Goal: Task Accomplishment & Management: Manage account settings

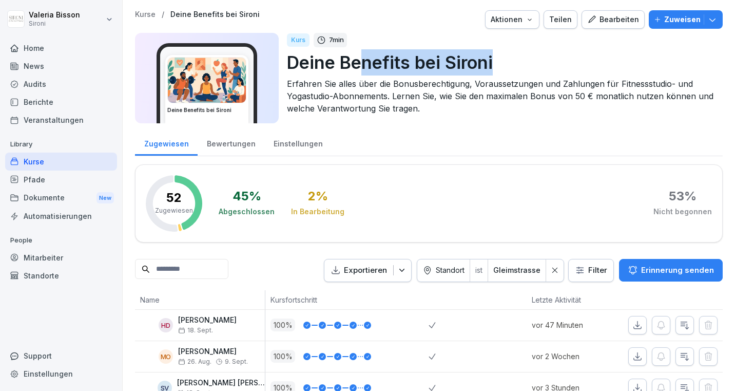
drag, startPoint x: 362, startPoint y: 64, endPoint x: 512, endPoint y: 72, distance: 150.1
click at [511, 73] on p "Deine Benefits bei Sironi" at bounding box center [500, 62] width 427 height 26
click at [495, 66] on p "Deine Benefits bei Sironi" at bounding box center [500, 62] width 427 height 26
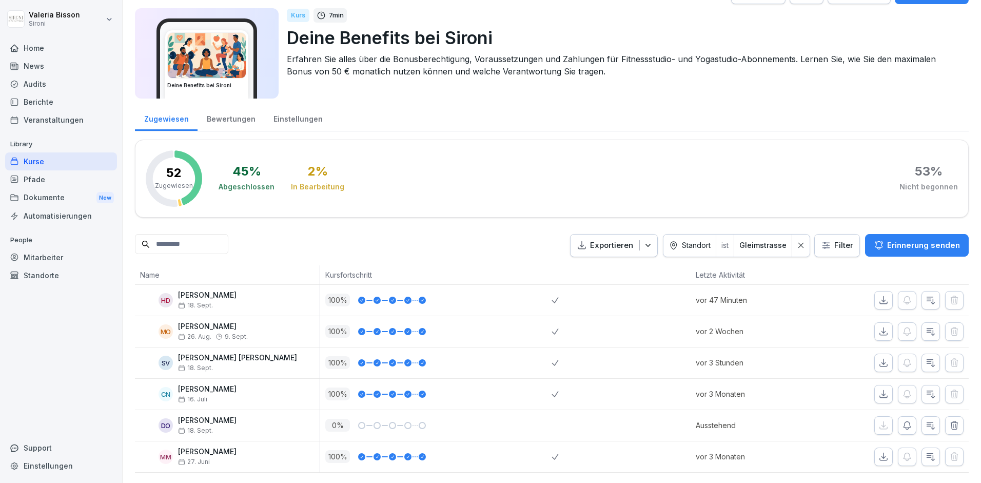
scroll to position [25, 0]
click at [40, 161] on div "Kurse" at bounding box center [61, 161] width 112 height 18
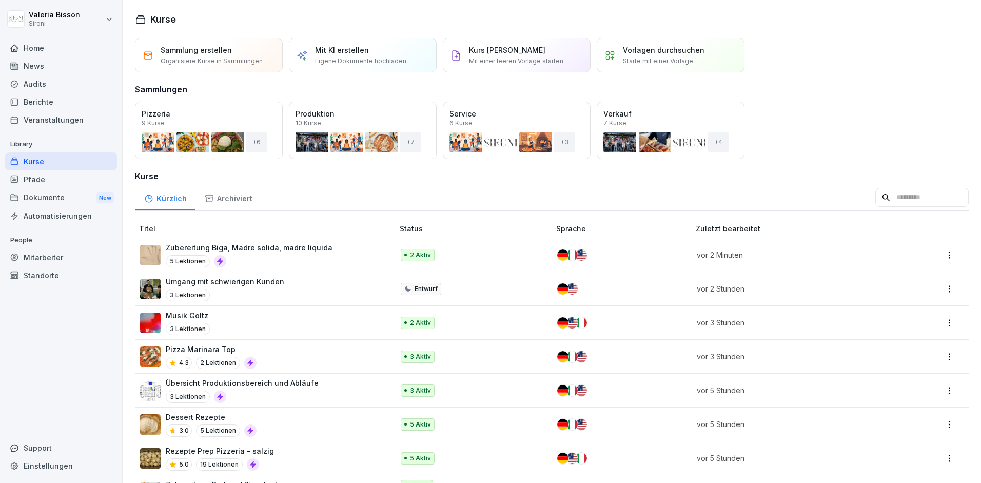
click at [920, 197] on input at bounding box center [921, 197] width 93 height 19
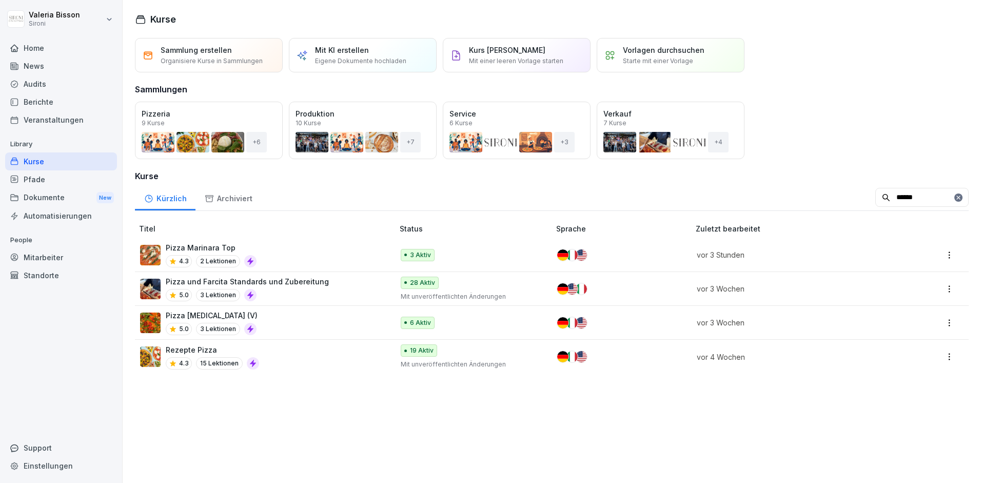
type input "*****"
click at [314, 317] on div "Pizza Allegra (V) 5.0 3 Lektionen" at bounding box center [261, 322] width 243 height 25
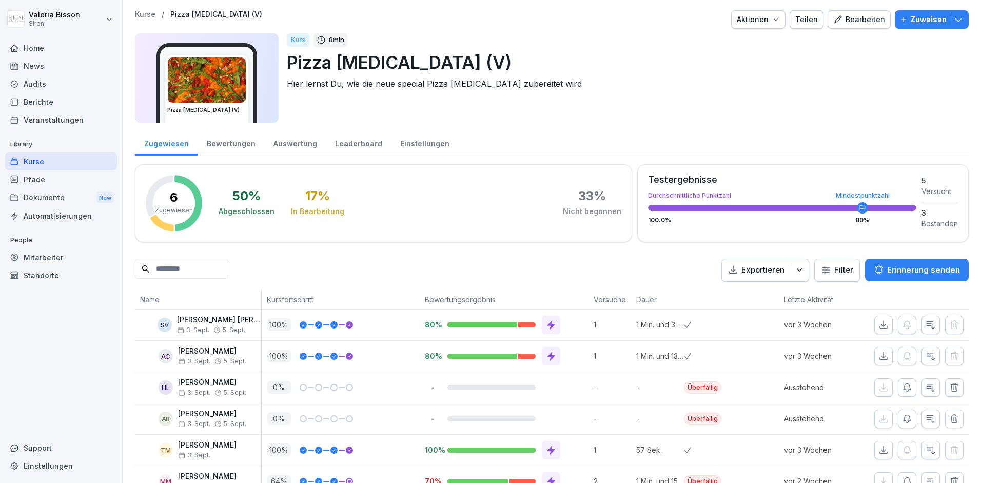
click at [960, 18] on icon "button" at bounding box center [958, 19] width 10 height 10
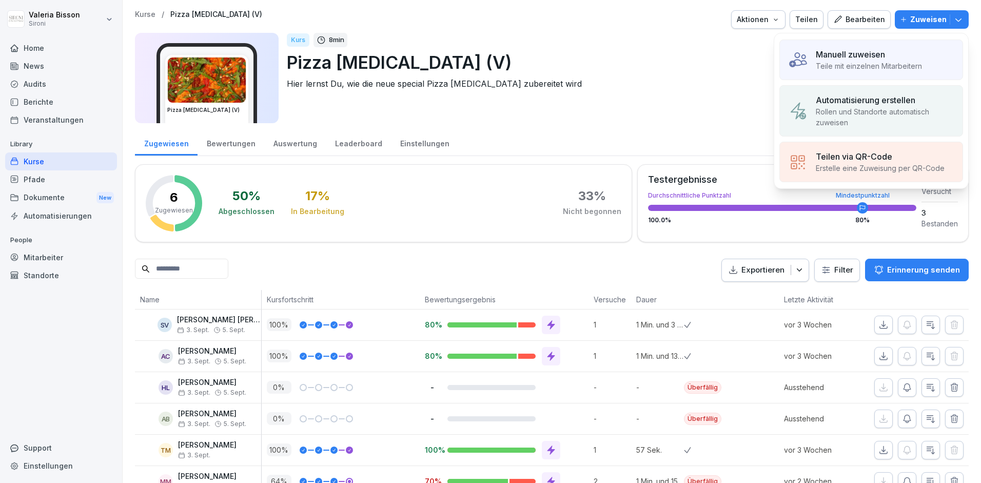
click at [873, 58] on p "Manuell zuweisen" at bounding box center [850, 54] width 69 height 12
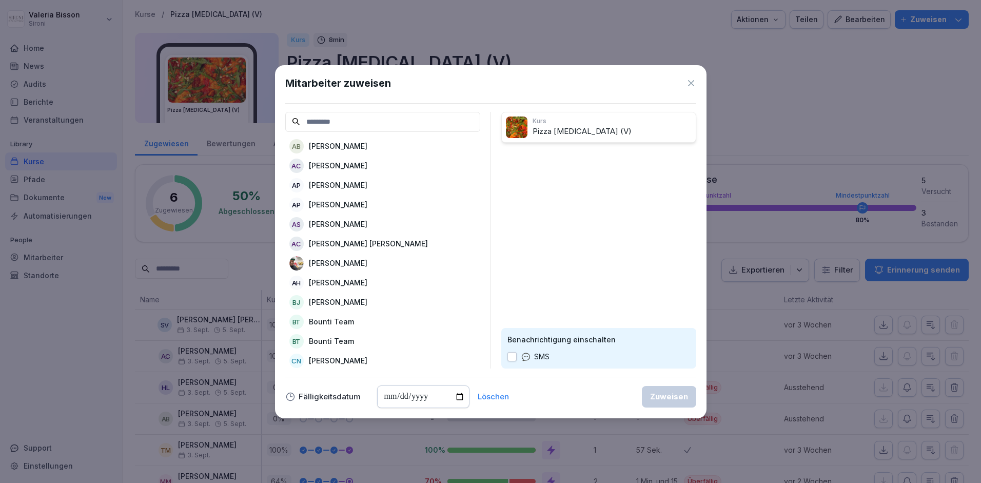
click at [364, 148] on p "[PERSON_NAME]" at bounding box center [338, 146] width 58 height 11
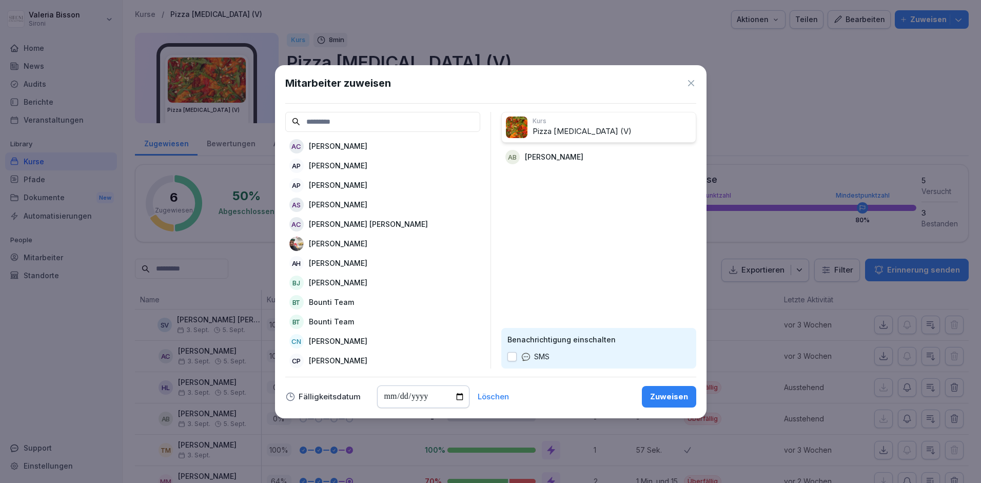
click at [337, 264] on p "[PERSON_NAME]" at bounding box center [338, 263] width 58 height 11
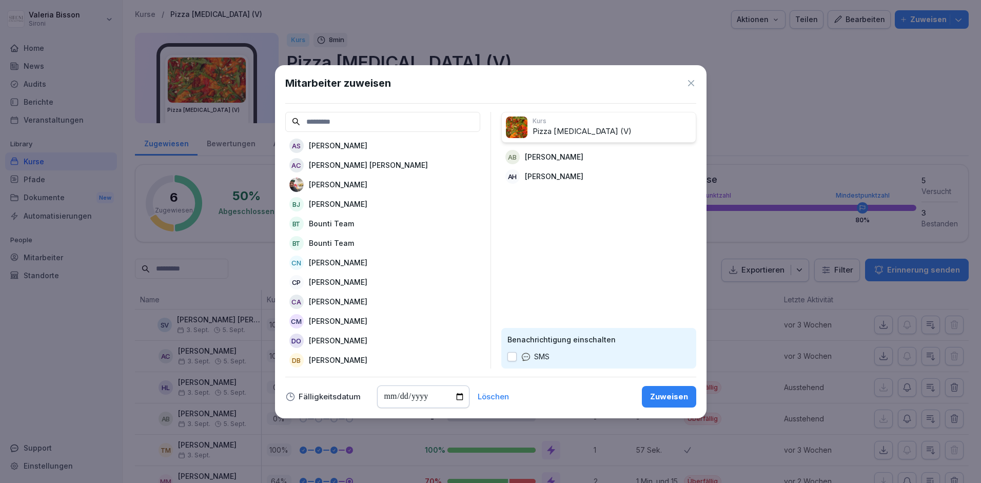
scroll to position [63, 0]
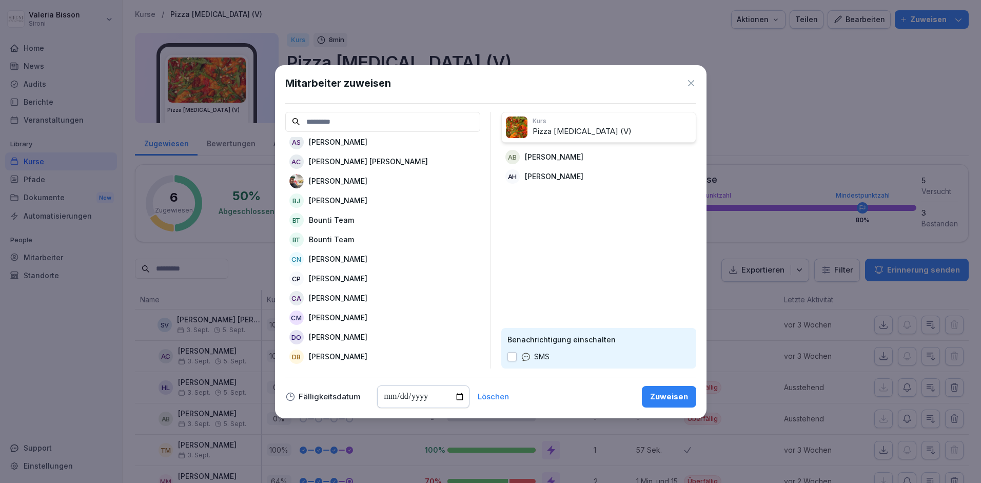
click at [334, 318] on p "[PERSON_NAME]" at bounding box center [338, 317] width 58 height 11
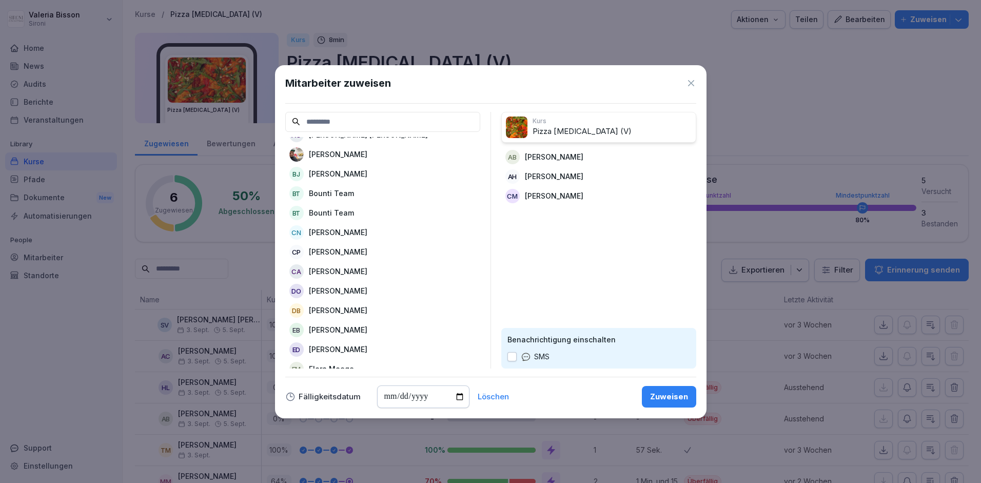
click at [331, 310] on p "[PERSON_NAME]" at bounding box center [338, 310] width 58 height 11
click at [327, 328] on p "Flora Moege" at bounding box center [331, 329] width 45 height 11
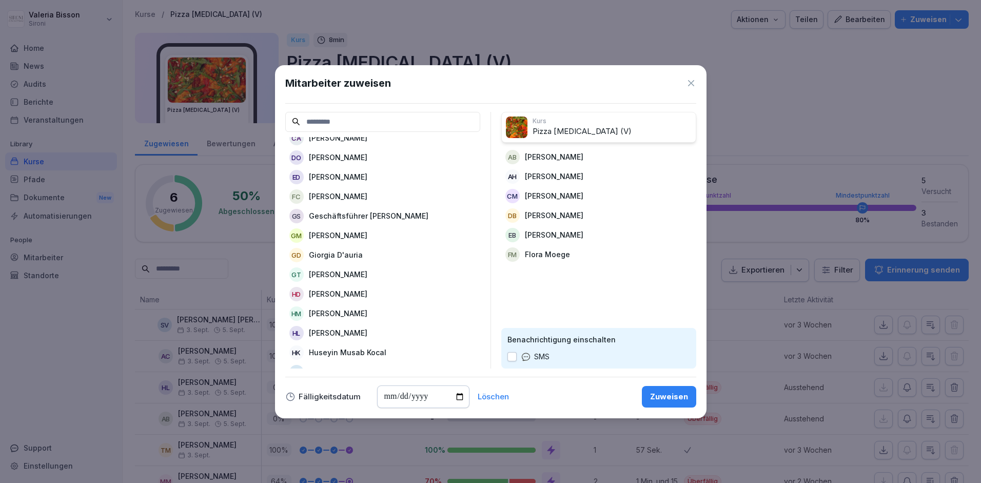
scroll to position [229, 0]
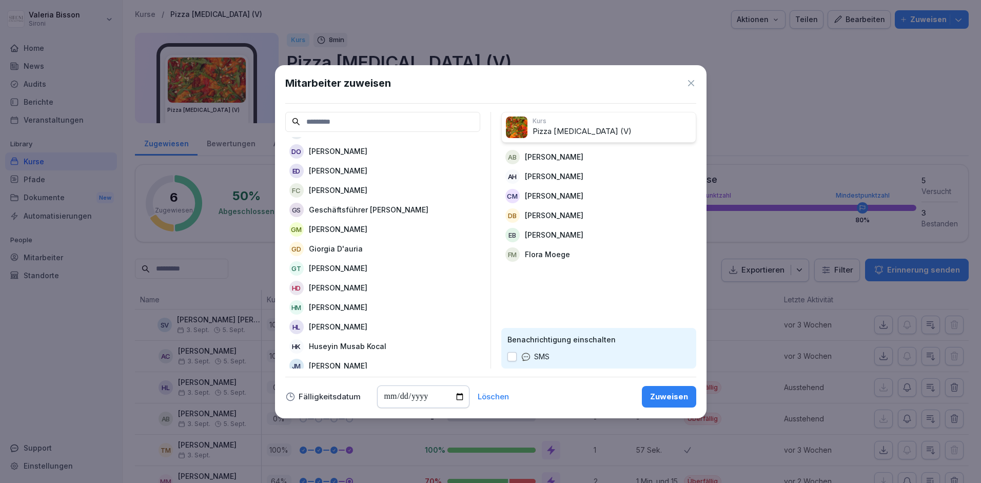
click at [329, 328] on p "[PERSON_NAME]" at bounding box center [338, 326] width 58 height 11
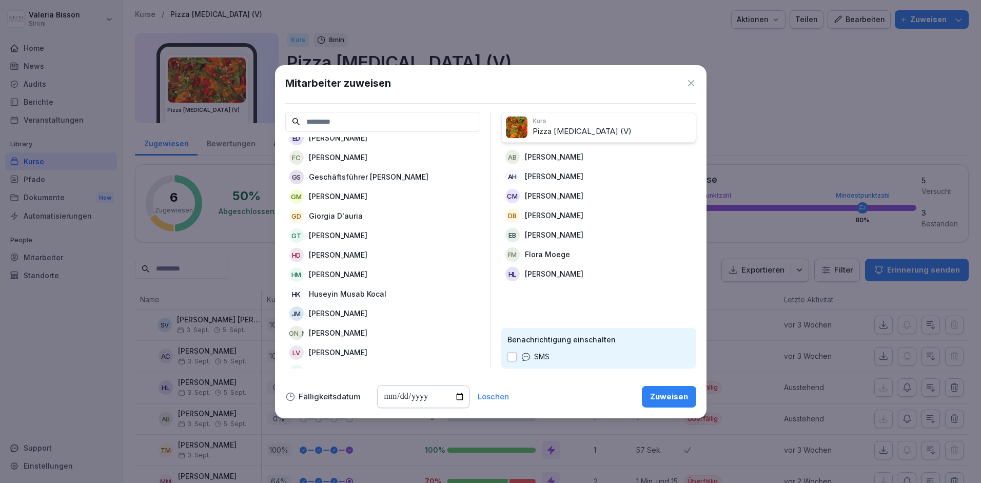
scroll to position [262, 0]
click at [324, 351] on p "[PERSON_NAME]" at bounding box center [338, 351] width 58 height 11
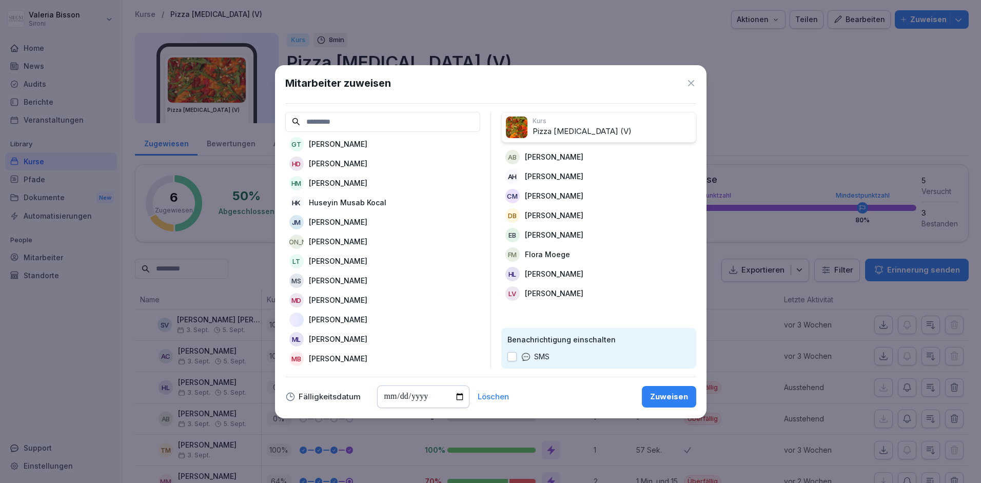
scroll to position [390, 0]
click at [334, 340] on p "Mehye An" at bounding box center [327, 341] width 36 height 11
click at [334, 337] on p "[PERSON_NAME]" at bounding box center [338, 336] width 58 height 11
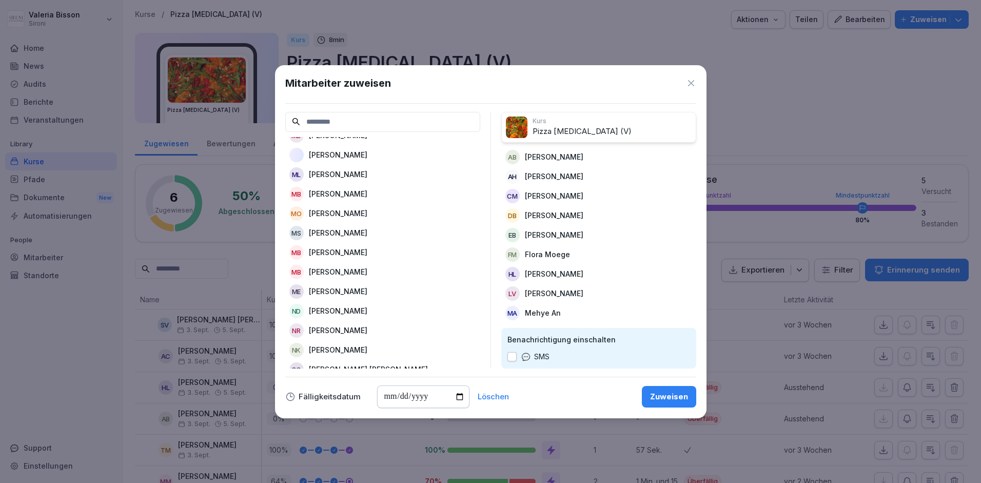
scroll to position [524, 0]
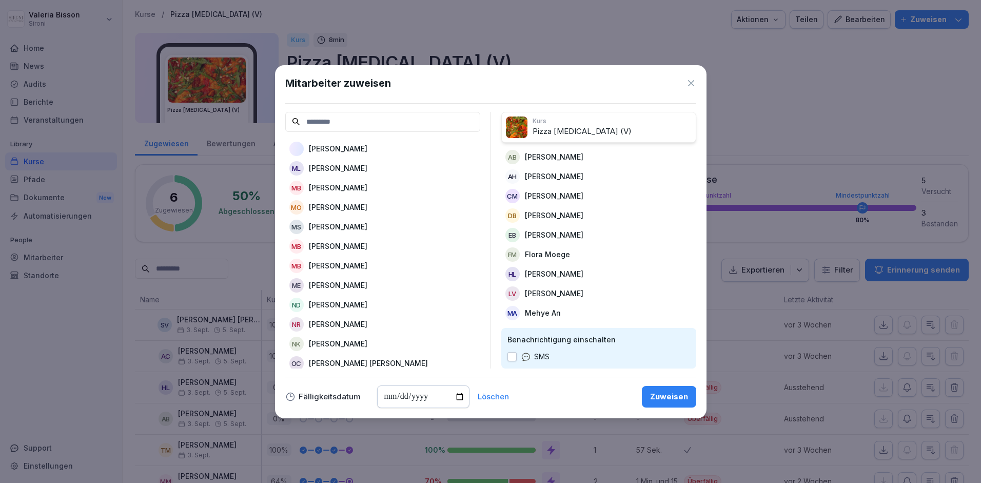
click at [331, 246] on p "[PERSON_NAME]" at bounding box center [338, 246] width 58 height 11
click at [334, 305] on p "[PERSON_NAME]" at bounding box center [338, 304] width 58 height 11
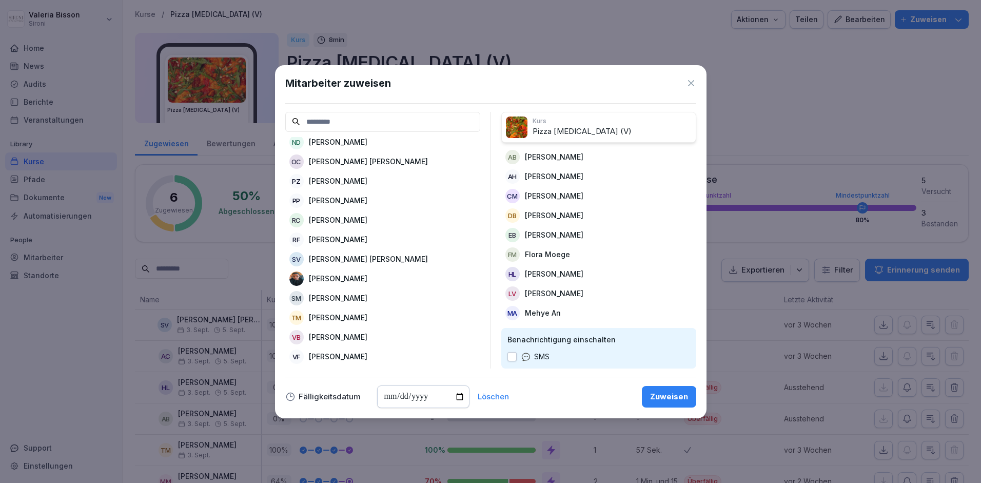
scroll to position [673, 0]
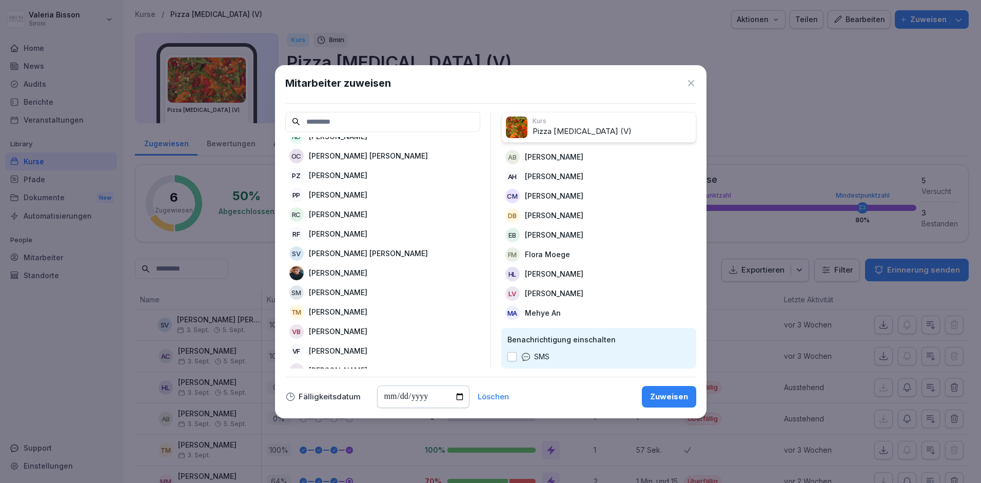
click at [329, 346] on p "[PERSON_NAME]" at bounding box center [338, 350] width 58 height 11
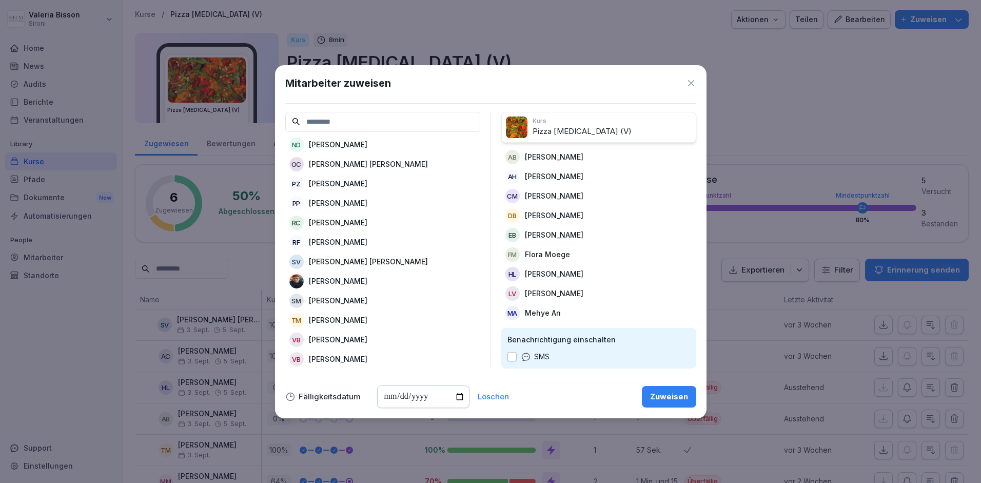
scroll to position [665, 0]
click at [386, 400] on input "date" at bounding box center [423, 396] width 92 height 23
type input "**********"
click at [678, 392] on div "Zuweisen" at bounding box center [669, 396] width 38 height 11
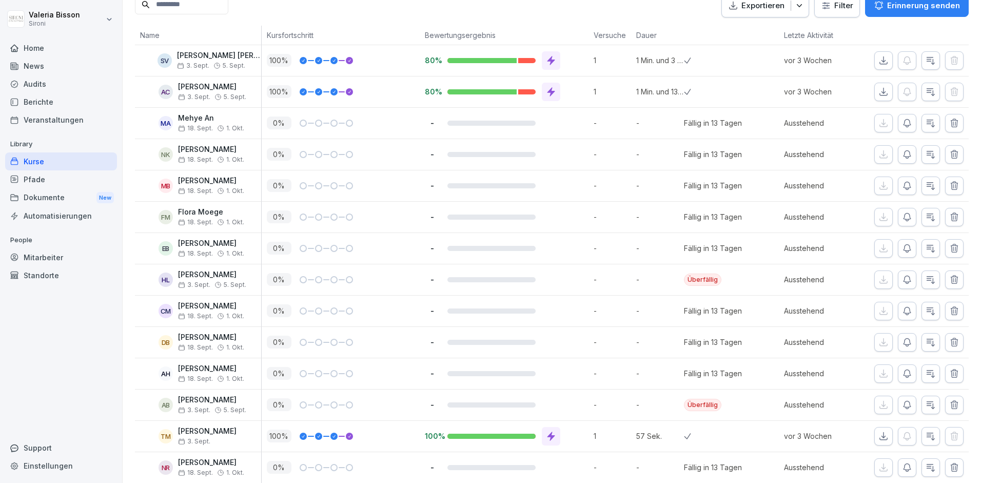
scroll to position [0, 0]
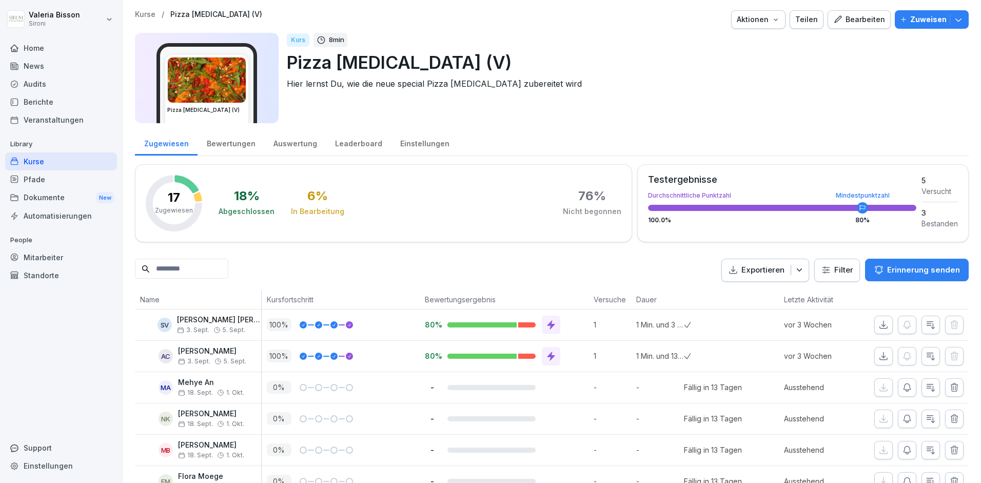
click at [38, 167] on div "Kurse" at bounding box center [61, 161] width 112 height 18
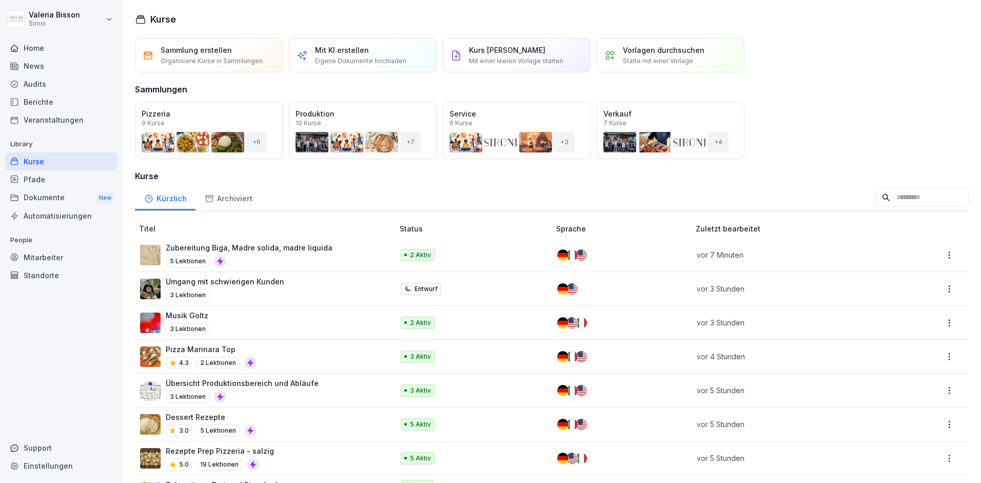
click at [907, 198] on input at bounding box center [921, 197] width 93 height 19
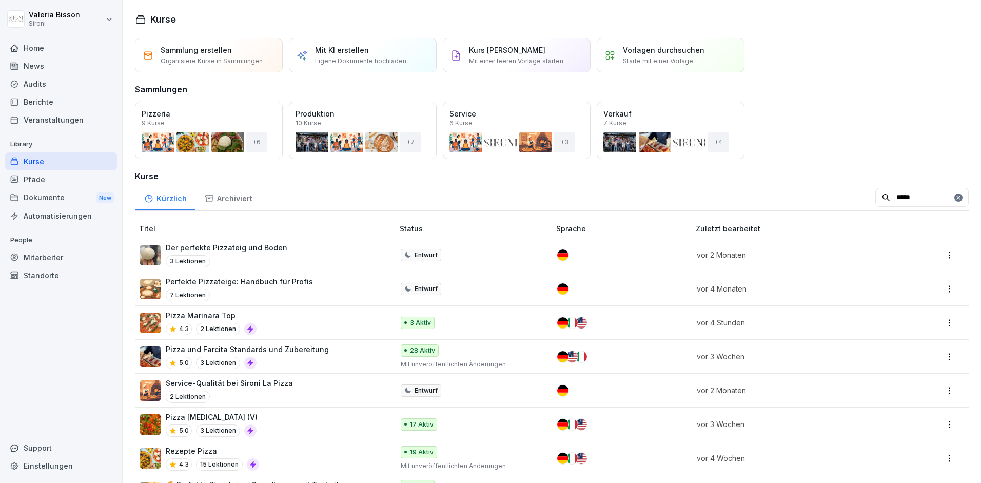
type input "*****"
click at [278, 324] on div "Pizza Marinara Top 4.3 2 Lektionen" at bounding box center [261, 322] width 243 height 25
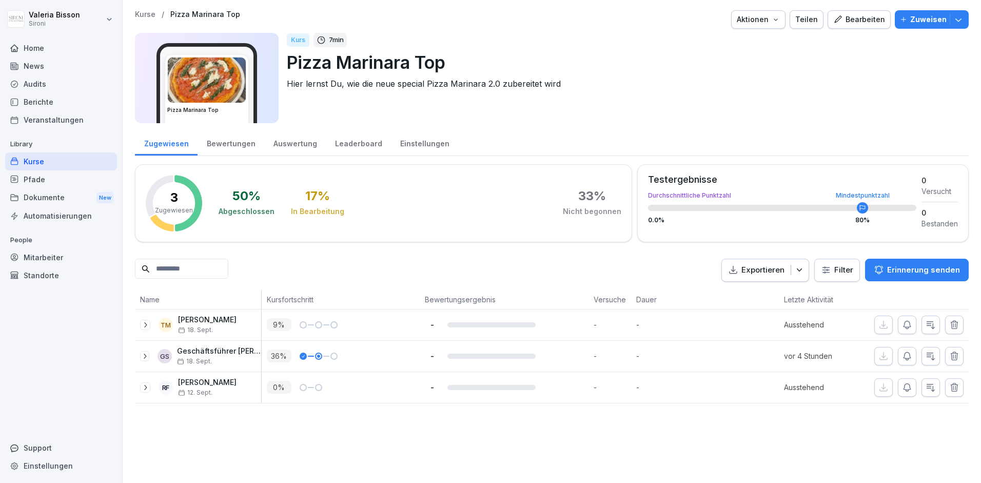
click at [961, 19] on icon "button" at bounding box center [958, 19] width 6 height 3
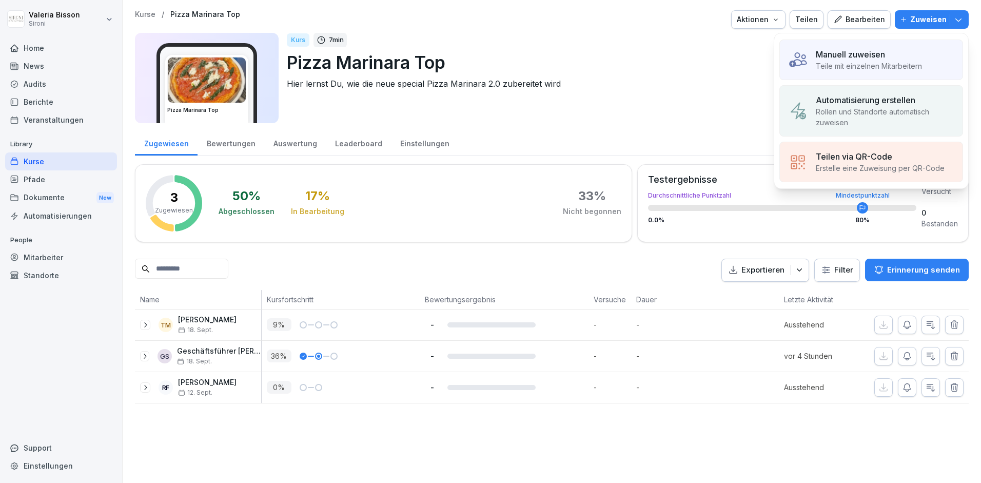
click at [850, 57] on p "Manuell zuweisen" at bounding box center [850, 54] width 69 height 12
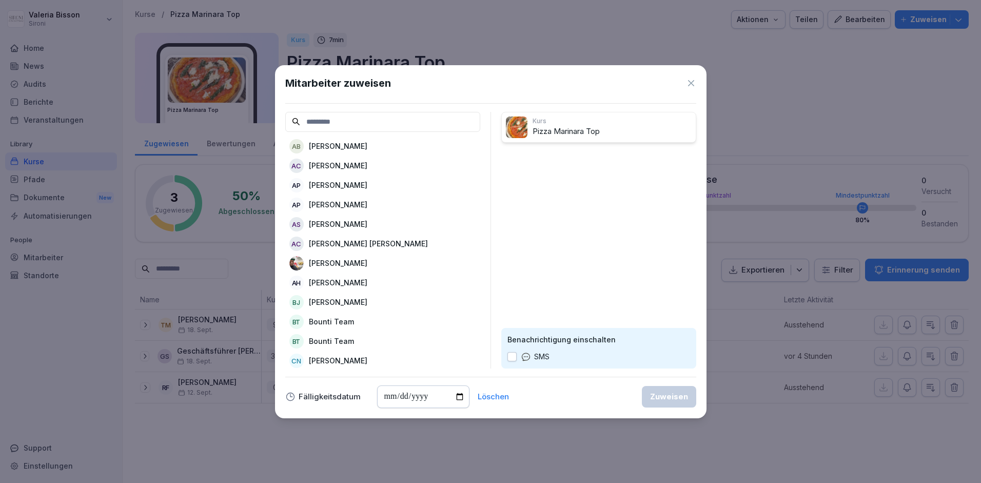
click at [349, 205] on p "Alessandro Petrucci" at bounding box center [338, 204] width 58 height 11
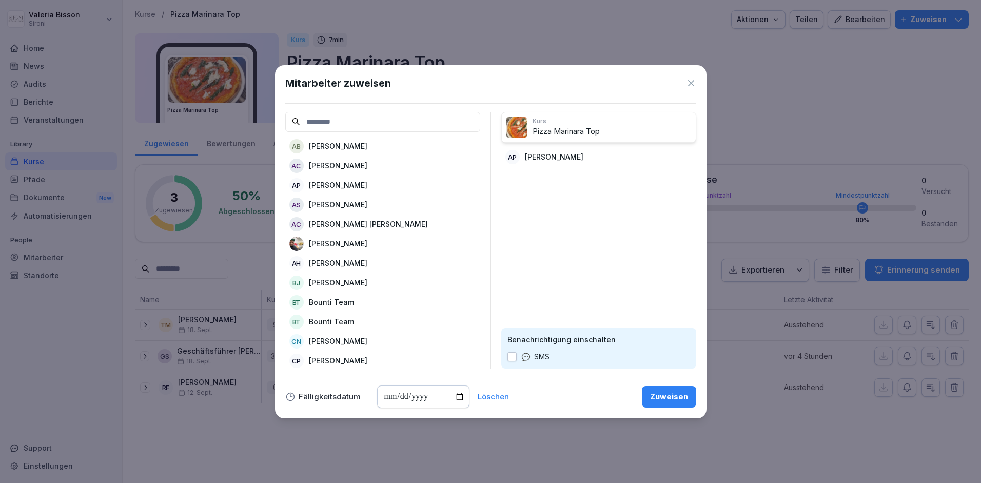
click at [345, 243] on p "Arafat Rahman" at bounding box center [338, 243] width 58 height 11
click at [339, 264] on p "Basil Joy" at bounding box center [338, 263] width 58 height 11
click at [334, 320] on p "Chiara Pignoloni" at bounding box center [338, 321] width 58 height 11
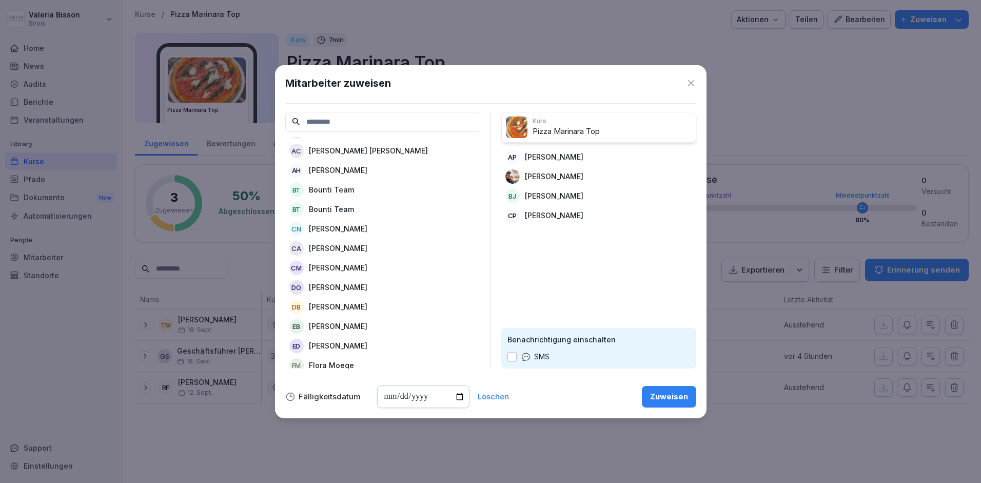
scroll to position [74, 0]
click at [341, 344] on p "Erica Dellamarianna" at bounding box center [338, 345] width 58 height 11
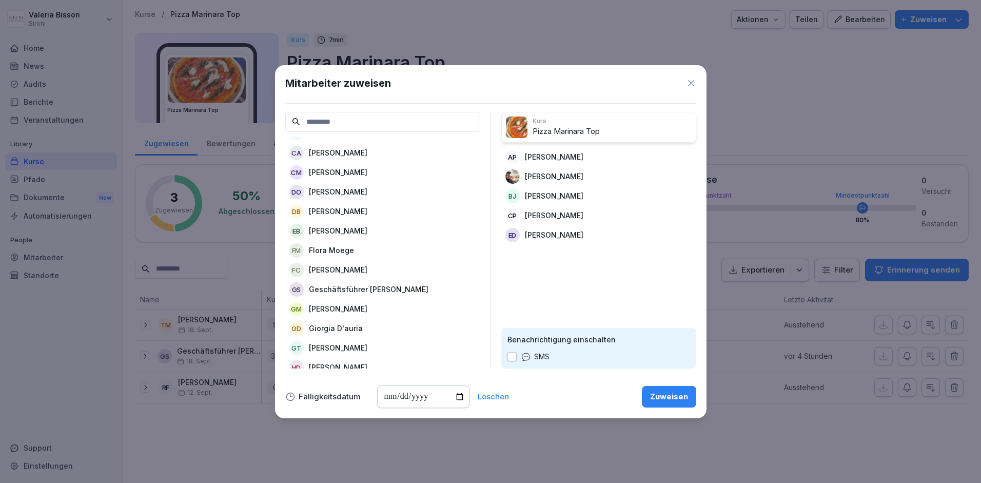
scroll to position [170, 0]
click at [343, 325] on p "Giorgia D'auria" at bounding box center [336, 327] width 54 height 11
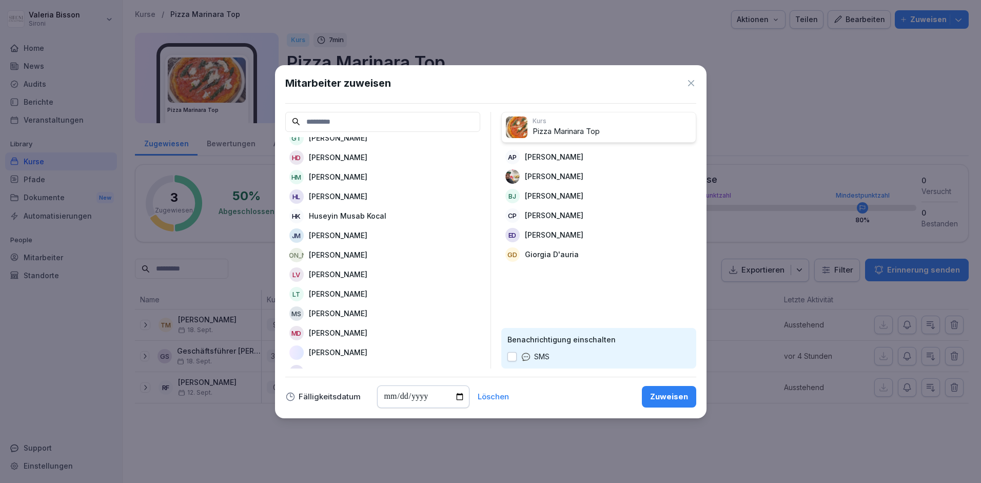
scroll to position [362, 0]
click at [354, 329] on p "Manuele Delli" at bounding box center [338, 330] width 58 height 11
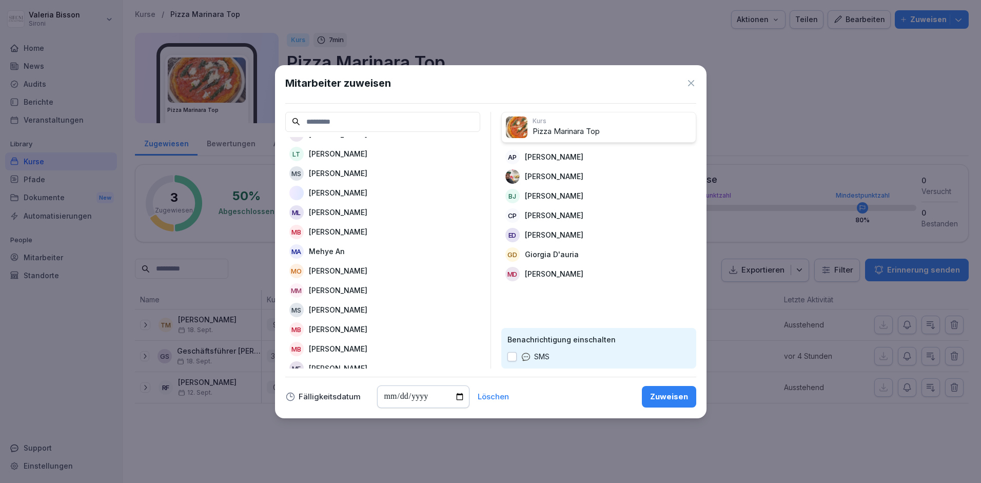
click at [355, 309] on p "Michele Sgubbi" at bounding box center [338, 309] width 58 height 11
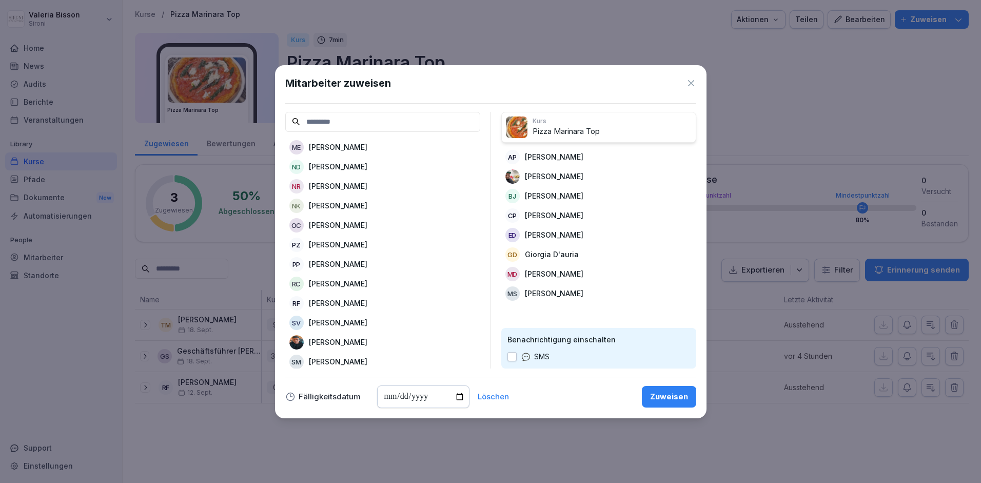
scroll to position [707, 0]
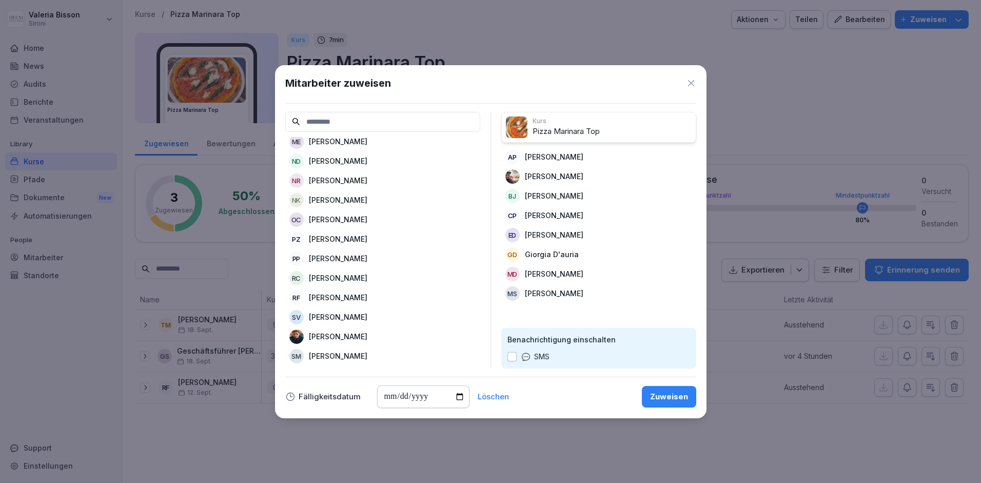
click at [383, 258] on div "PP Pasquale Piscitelli" at bounding box center [382, 258] width 195 height 18
click at [334, 317] on p "Silvano Campione" at bounding box center [338, 316] width 58 height 11
click at [385, 399] on input "date" at bounding box center [423, 396] width 92 height 23
type input "**********"
click at [674, 401] on div "Zuweisen" at bounding box center [669, 396] width 38 height 11
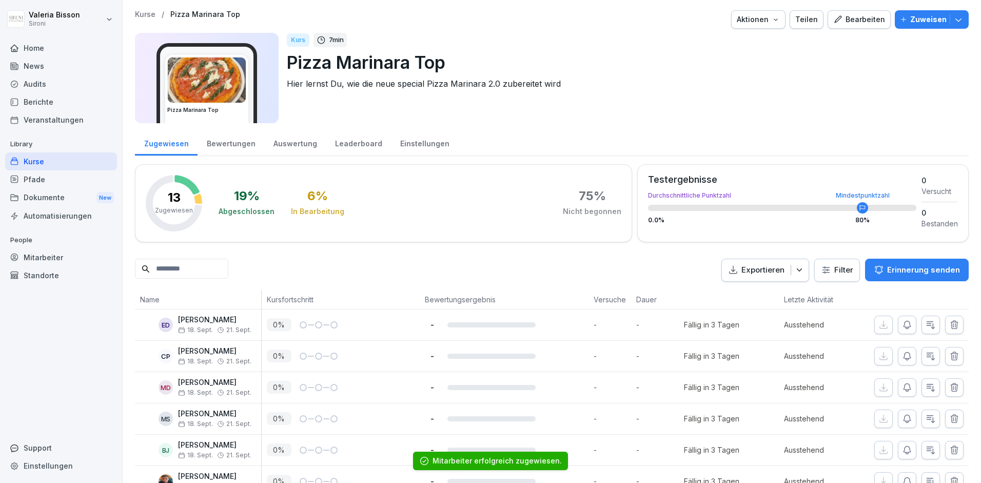
click at [44, 169] on div "Kurse" at bounding box center [61, 161] width 112 height 18
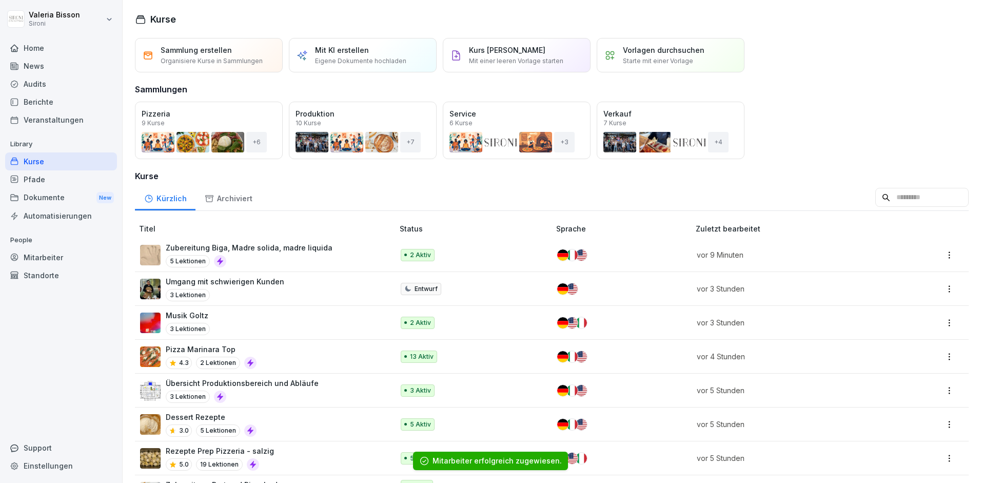
click at [901, 201] on input at bounding box center [921, 197] width 93 height 19
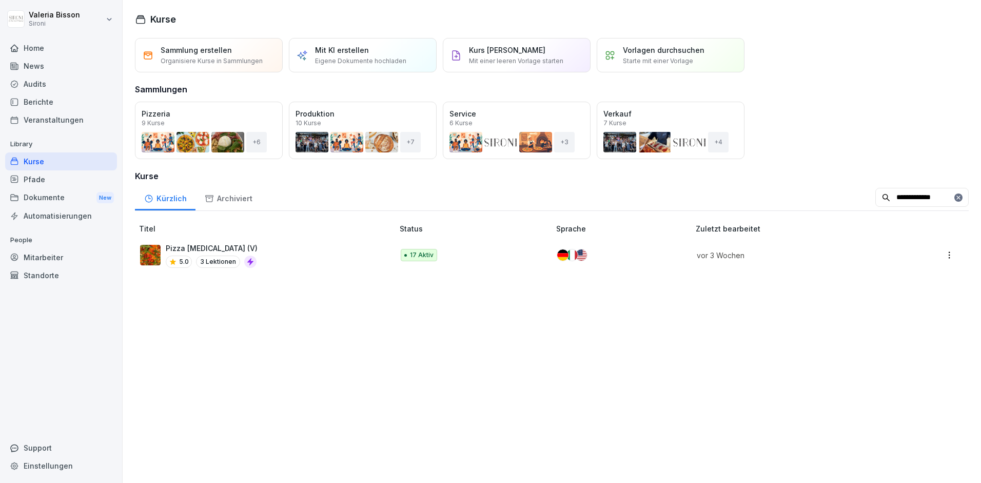
type input "**********"
click at [317, 256] on div "Pizza Allegra (V) 5.0 3 Lektionen" at bounding box center [261, 255] width 243 height 25
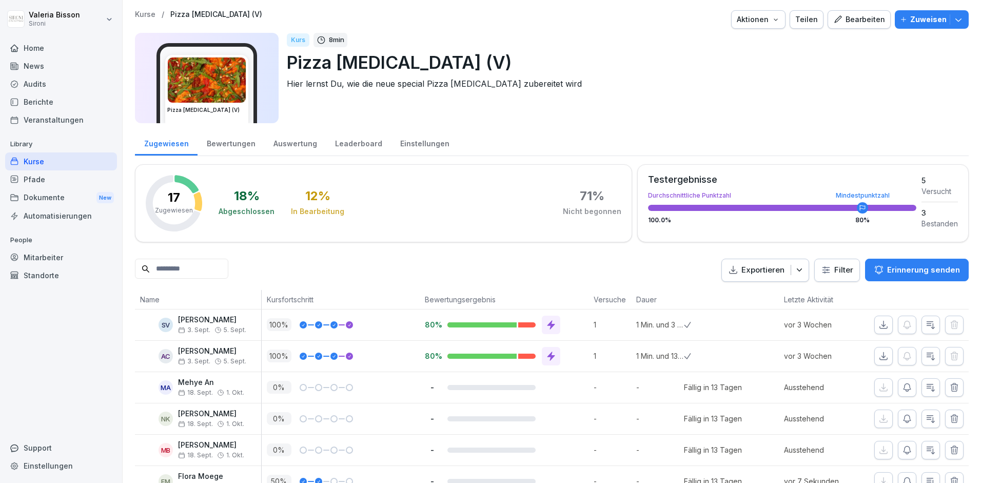
click at [958, 18] on icon "button" at bounding box center [958, 19] width 10 height 10
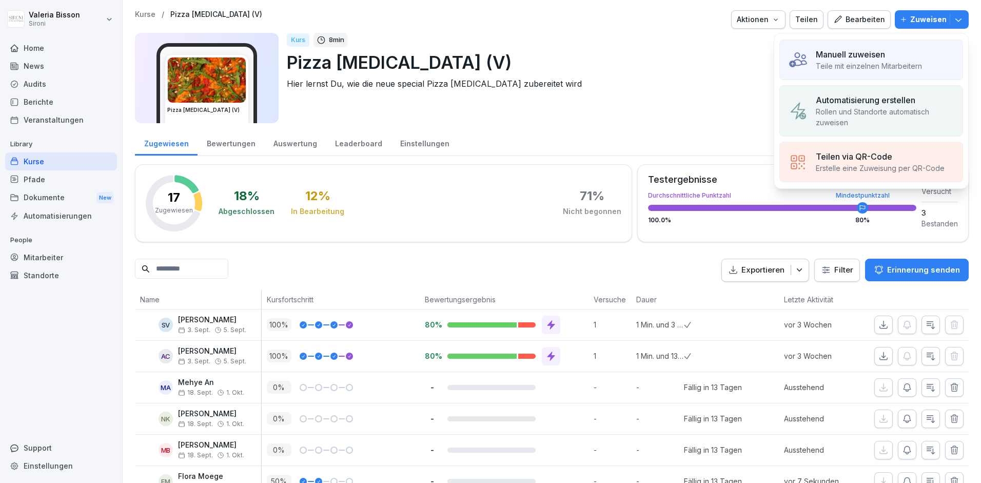
click at [912, 43] on div "Manuell zuweisen Teile mit einzelnen Mitarbeitern" at bounding box center [871, 60] width 184 height 41
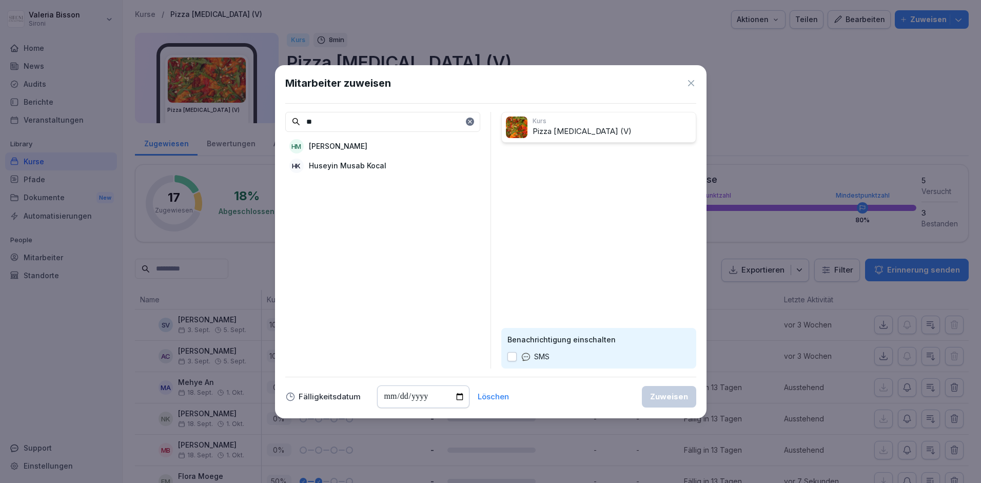
type input "**"
click at [342, 166] on p "Huseyin Musab Kocal" at bounding box center [347, 165] width 77 height 11
click at [672, 393] on div "Zuweisen" at bounding box center [669, 396] width 38 height 11
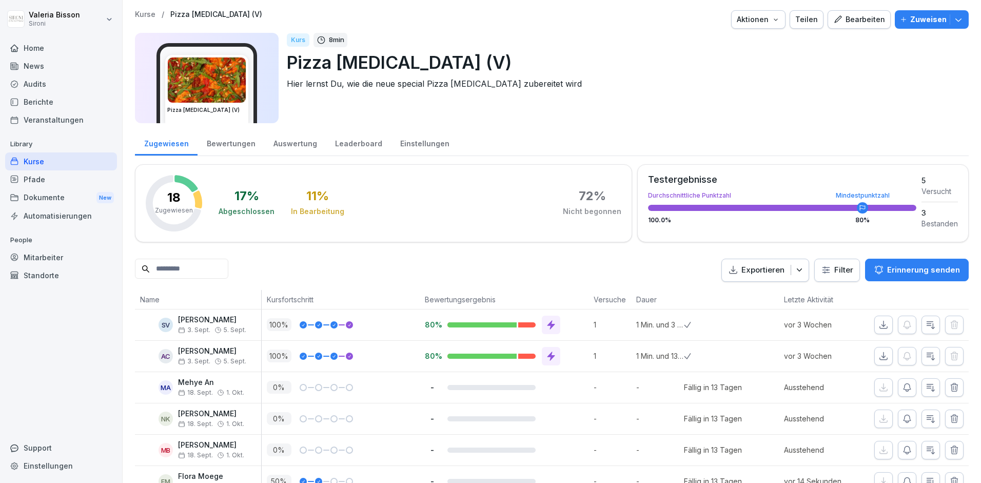
click at [37, 162] on div "Kurse" at bounding box center [61, 161] width 112 height 18
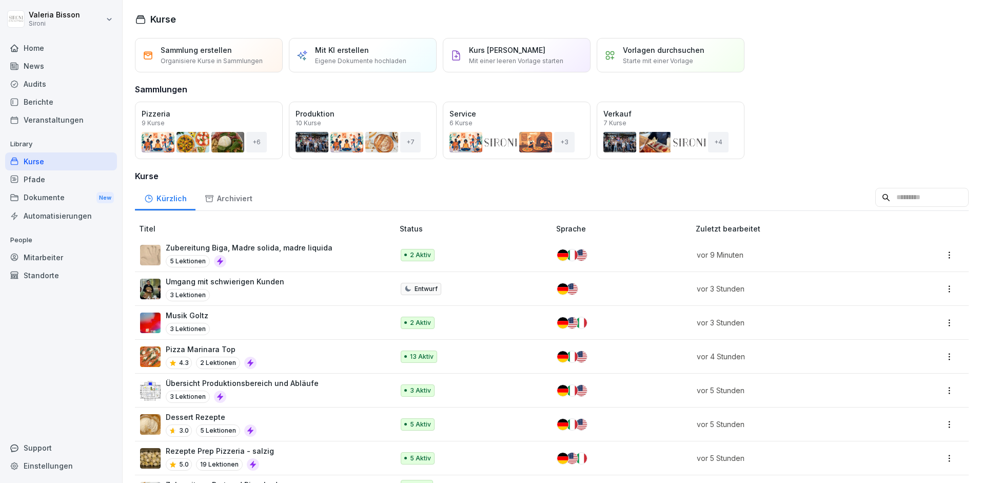
click at [912, 202] on input at bounding box center [921, 197] width 93 height 19
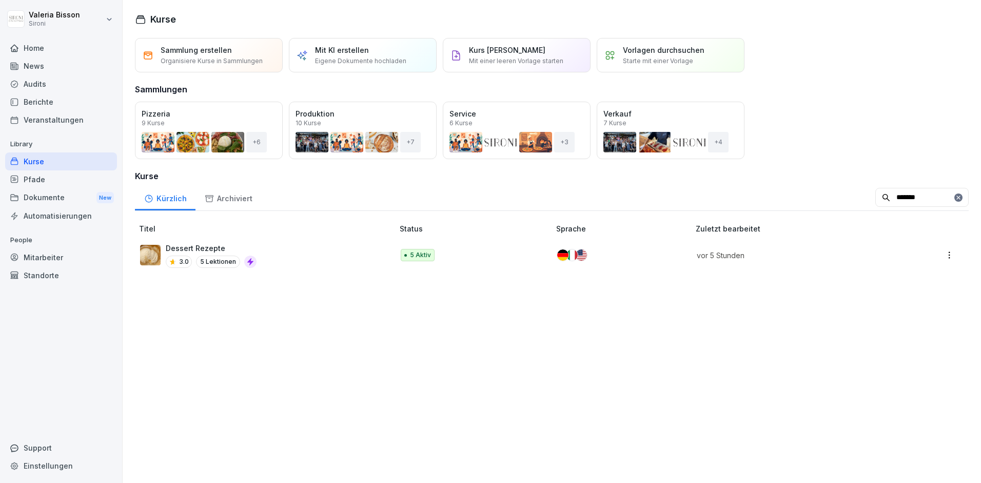
type input "*******"
click at [288, 256] on div "Dessert Rezepte 3.0 5 Lektionen" at bounding box center [261, 255] width 243 height 25
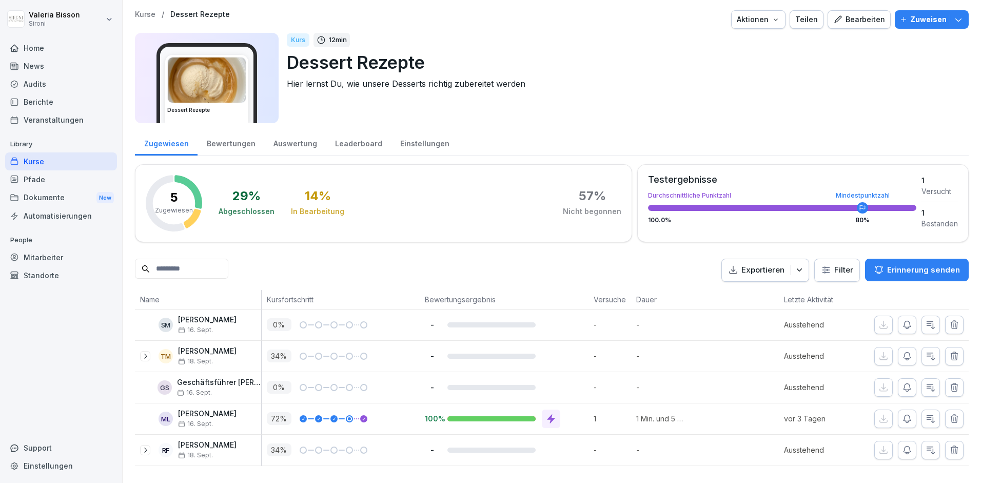
click at [960, 24] on icon "button" at bounding box center [958, 19] width 10 height 10
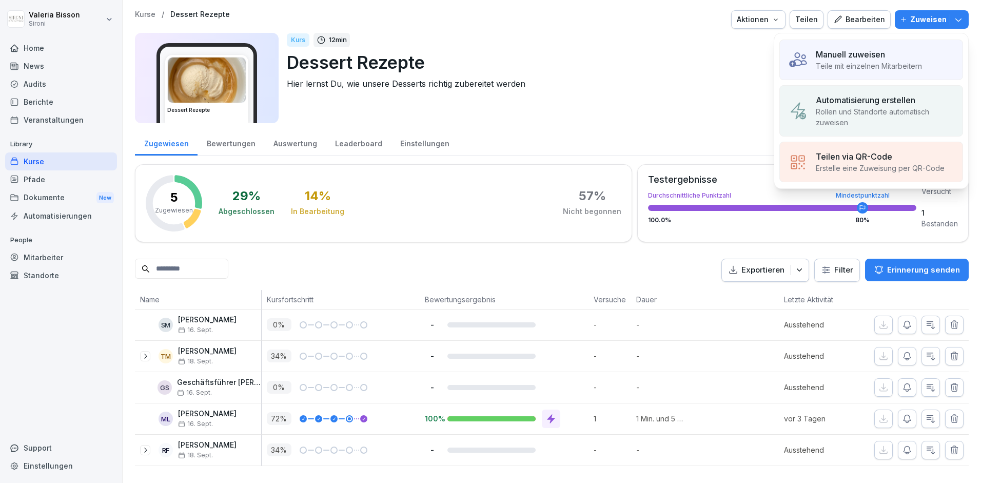
click at [873, 53] on p "Manuell zuweisen" at bounding box center [850, 54] width 69 height 12
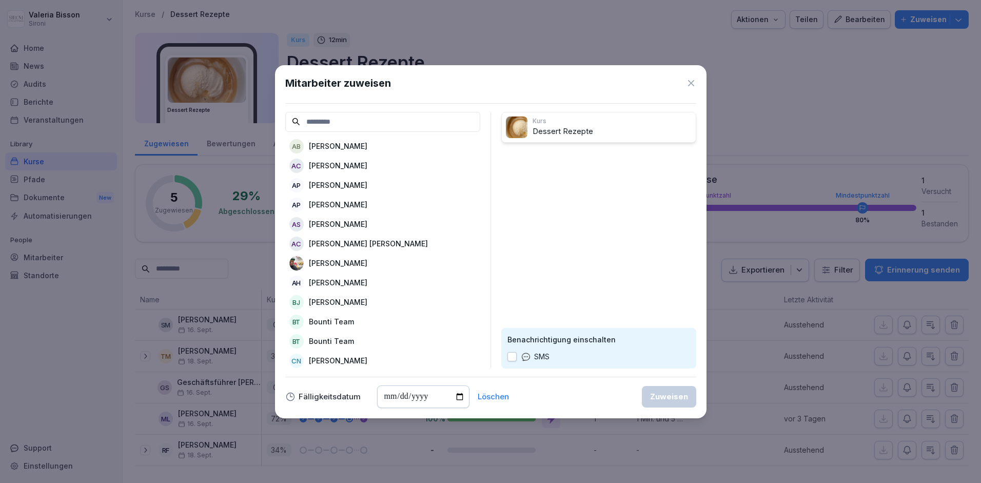
click at [359, 164] on p "[PERSON_NAME]" at bounding box center [338, 165] width 58 height 11
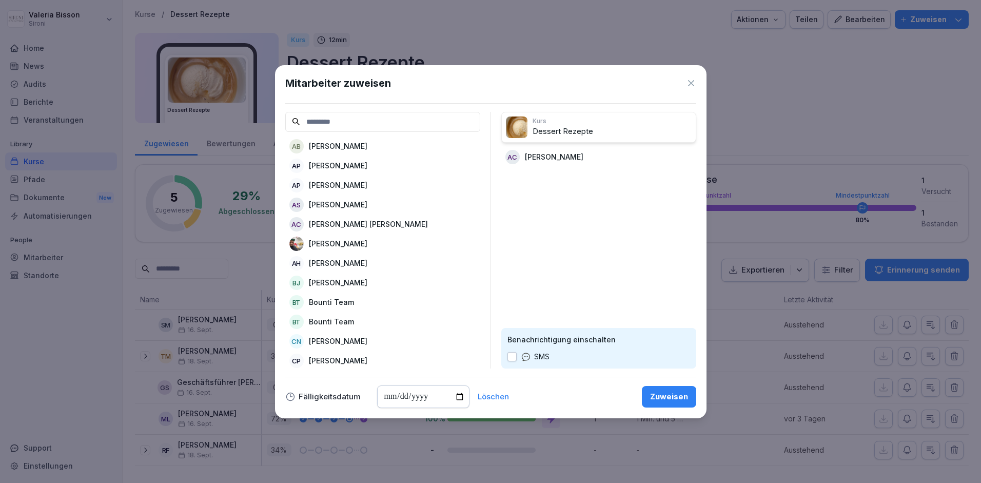
click at [358, 186] on p "Alessandro Petrucci" at bounding box center [338, 185] width 58 height 11
click at [346, 226] on p "Arafat Rahman" at bounding box center [338, 224] width 58 height 11
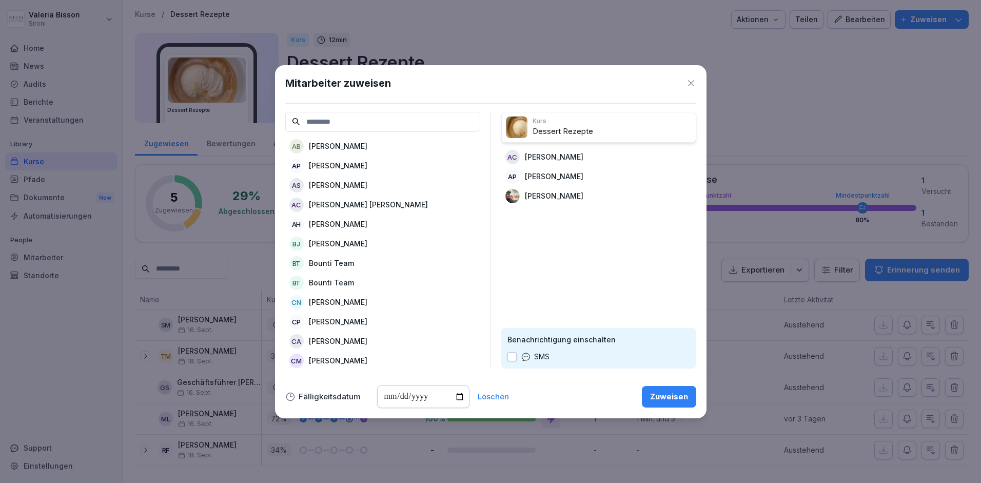
click at [339, 245] on p "Basil Joy" at bounding box center [338, 243] width 58 height 11
click at [336, 301] on p "Chiara Pignoloni" at bounding box center [338, 302] width 58 height 11
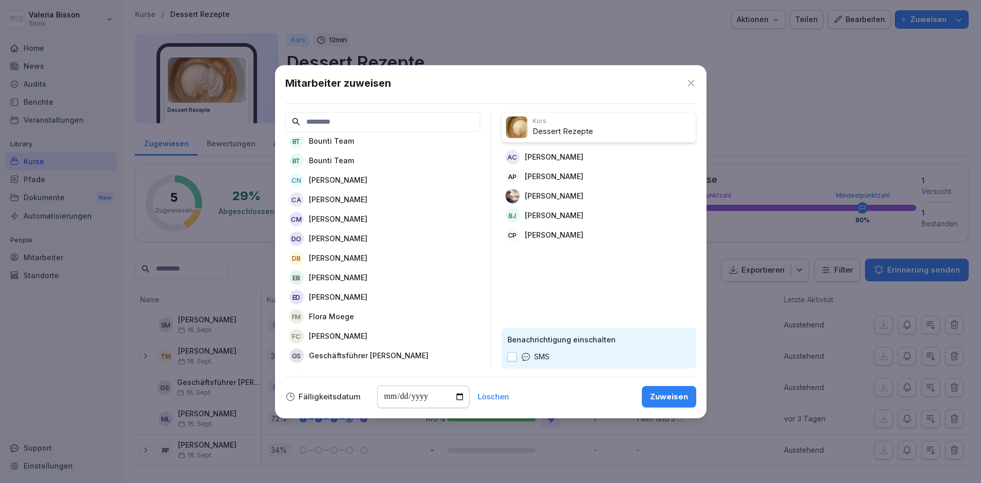
scroll to position [104, 0]
click at [335, 296] on p "Erica Dellamarianna" at bounding box center [338, 295] width 58 height 11
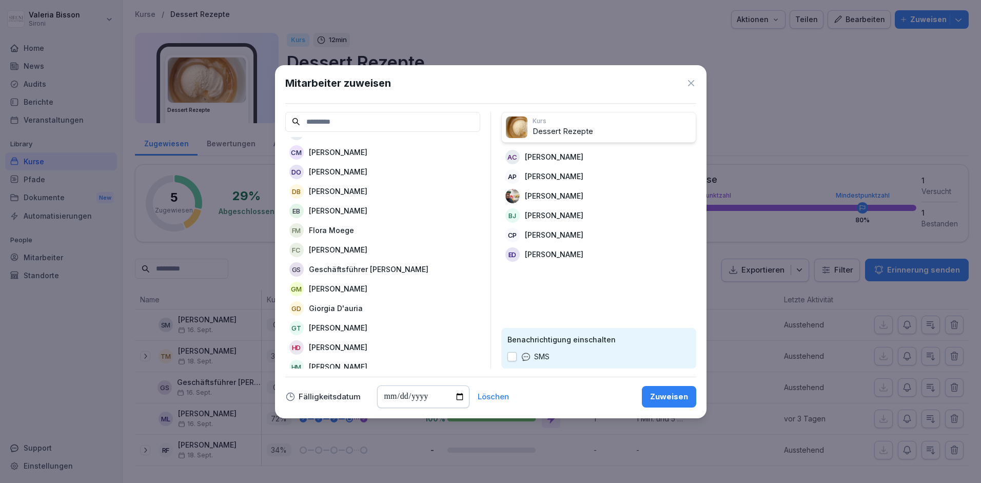
scroll to position [182, 0]
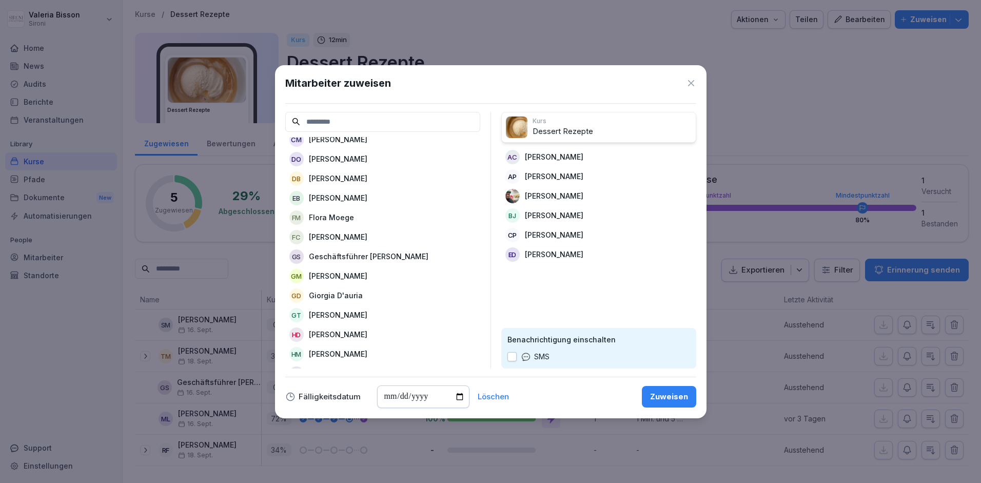
click at [326, 299] on p "Giorgia D'auria" at bounding box center [336, 295] width 54 height 11
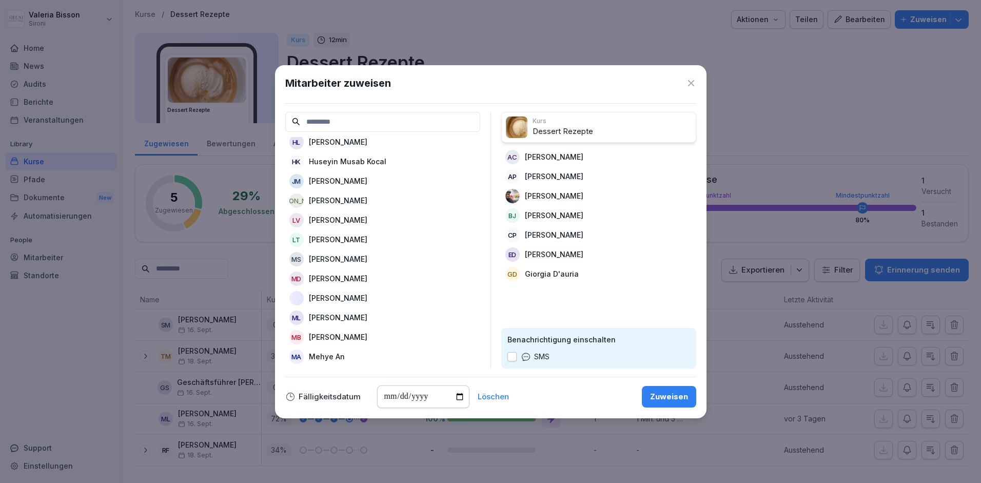
scroll to position [394, 0]
click at [335, 281] on p "Manuele Delli" at bounding box center [338, 278] width 58 height 11
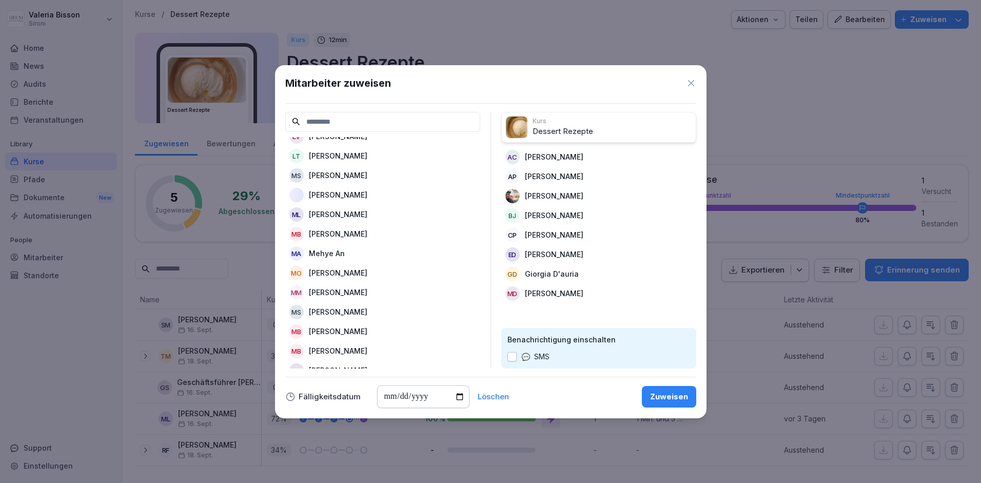
scroll to position [480, 0]
click at [327, 312] on p "Michele Sgubbi" at bounding box center [338, 309] width 58 height 11
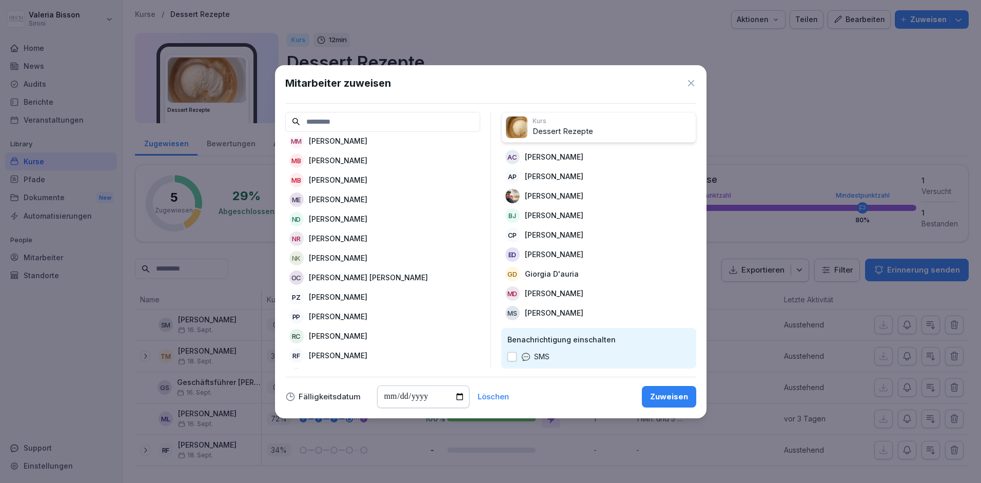
scroll to position [630, 0]
click at [486, 395] on div "Löschen" at bounding box center [493, 396] width 31 height 7
click at [692, 85] on icon at bounding box center [691, 83] width 10 height 10
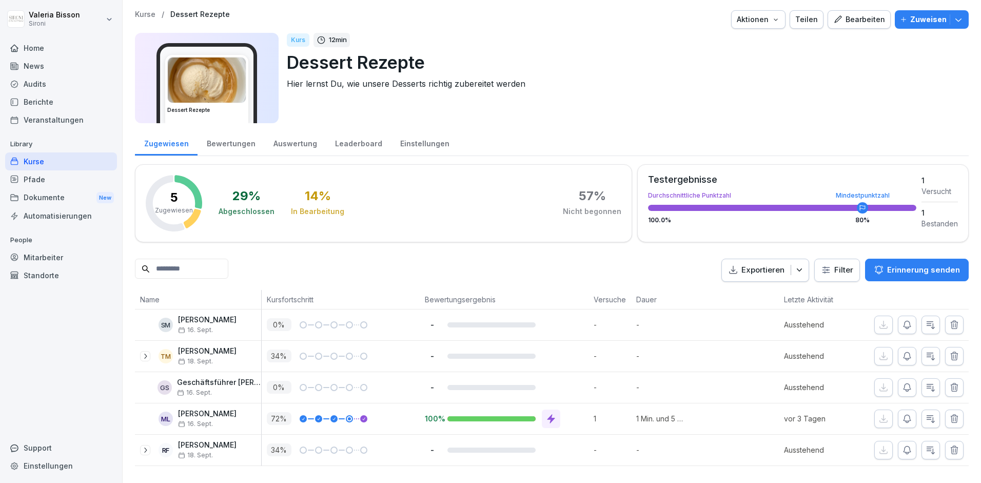
click at [667, 53] on p "Dessert Rezepte" at bounding box center [624, 62] width 674 height 26
click at [959, 19] on icon "button" at bounding box center [958, 19] width 10 height 10
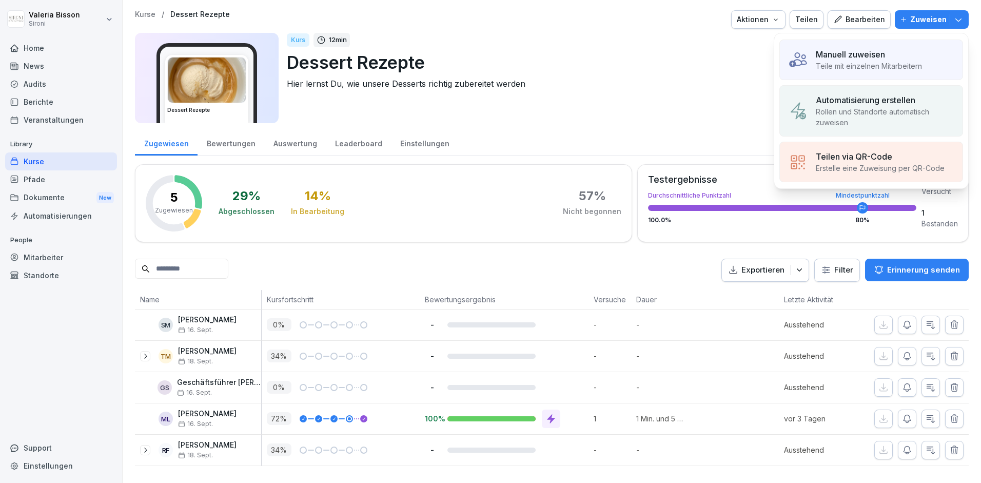
click at [852, 55] on p "Manuell zuweisen" at bounding box center [850, 54] width 69 height 12
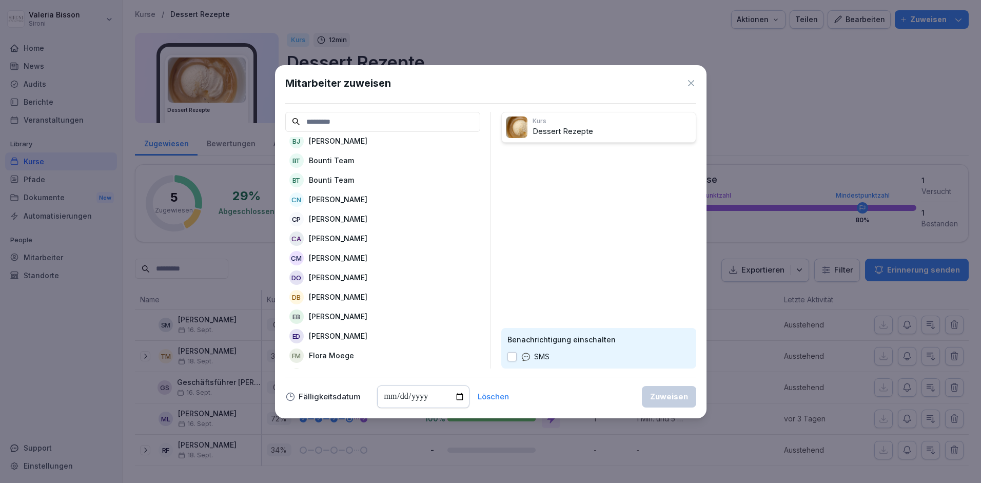
scroll to position [0, 0]
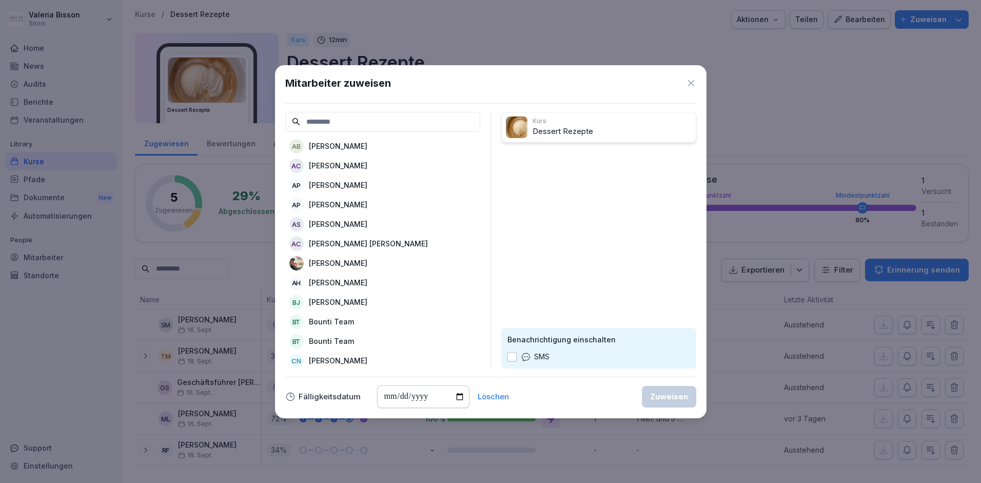
click at [691, 85] on icon at bounding box center [691, 83] width 10 height 10
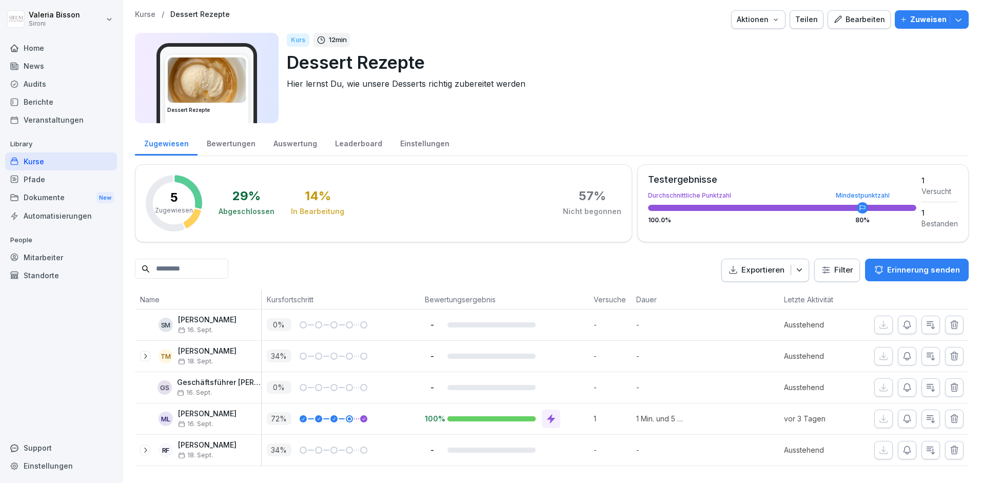
click at [934, 18] on p "Zuweisen" at bounding box center [928, 19] width 36 height 11
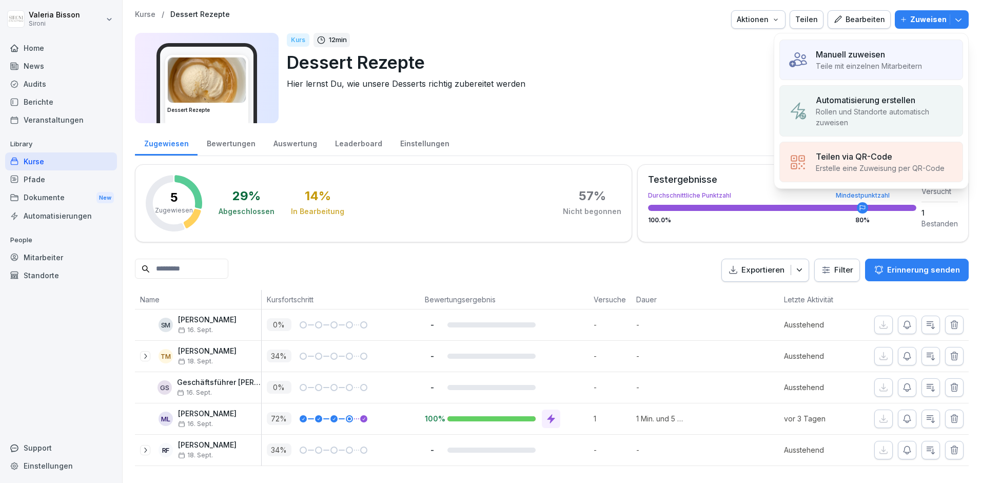
click at [960, 20] on icon "button" at bounding box center [958, 19] width 6 height 3
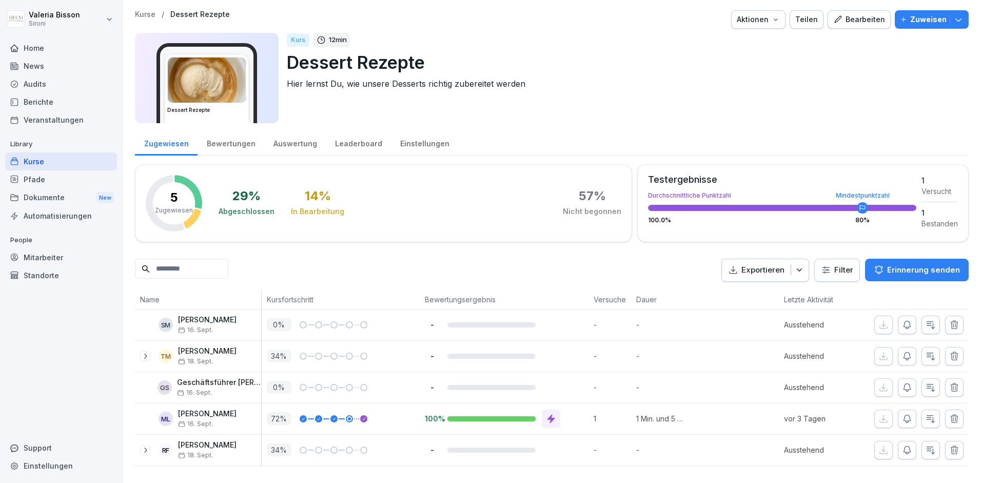
click at [960, 20] on icon "button" at bounding box center [958, 19] width 6 height 3
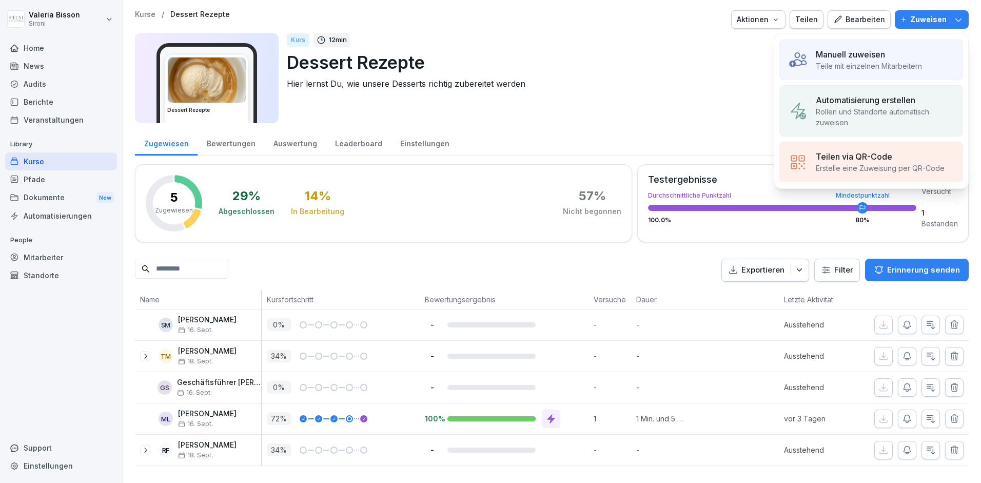
click at [895, 117] on p "Rollen und Standorte automatisch zuweisen" at bounding box center [885, 117] width 139 height 22
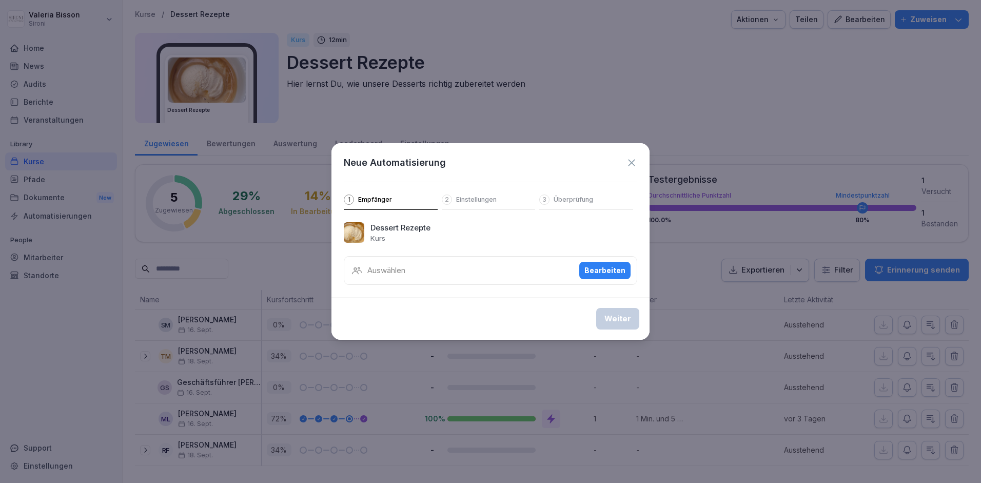
click at [468, 191] on div "Neue Automatisierung 1 Empfänger 2 Einstellungen 3 Überprüfung" at bounding box center [490, 176] width 318 height 67
click at [469, 197] on p "Einstellungen" at bounding box center [476, 200] width 41 height 8
click at [572, 198] on p "Überprüfung" at bounding box center [574, 200] width 40 height 8
click at [494, 285] on div "Neue Automatisierung 1 Empfänger 2 Einstellungen 3 Überprüfung Dessert Rezepte …" at bounding box center [490, 241] width 318 height 197
click at [492, 271] on div "Auswählen Bearbeiten" at bounding box center [491, 270] width 294 height 29
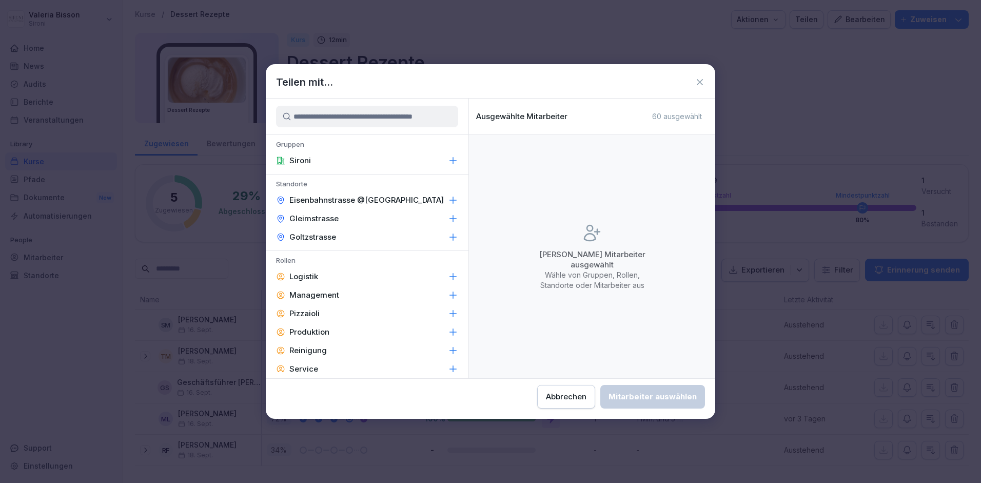
scroll to position [29, 0]
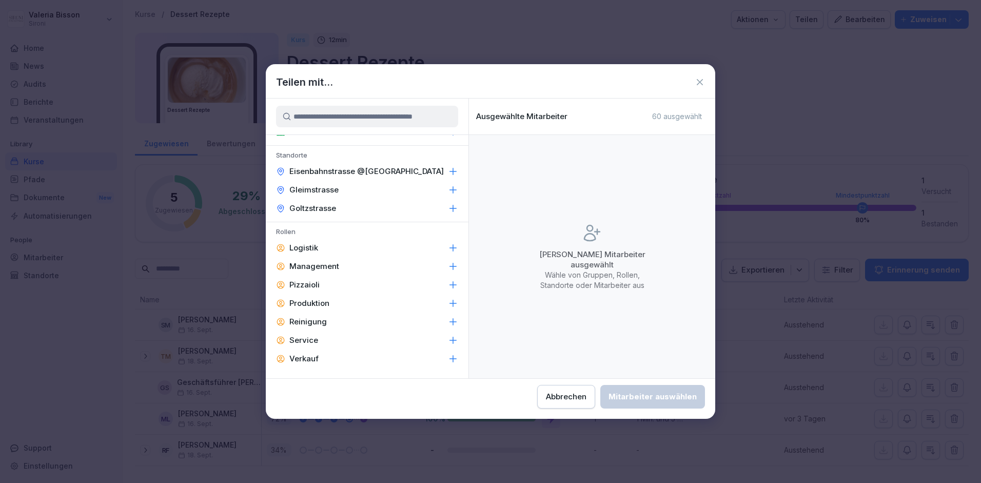
click at [450, 282] on icon at bounding box center [453, 285] width 10 height 10
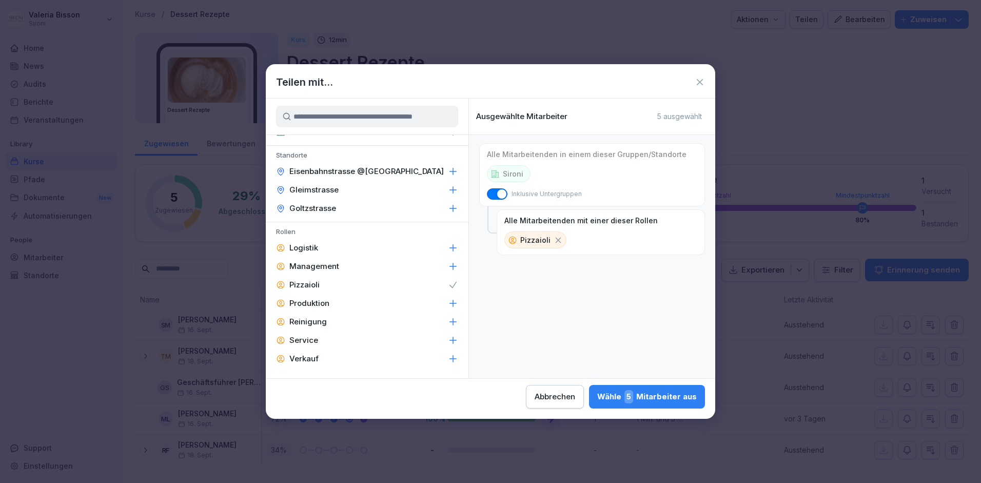
click at [453, 338] on icon at bounding box center [453, 340] width 7 height 7
click at [673, 392] on div "Wähle 14 Mitarbeiter aus" at bounding box center [645, 396] width 103 height 13
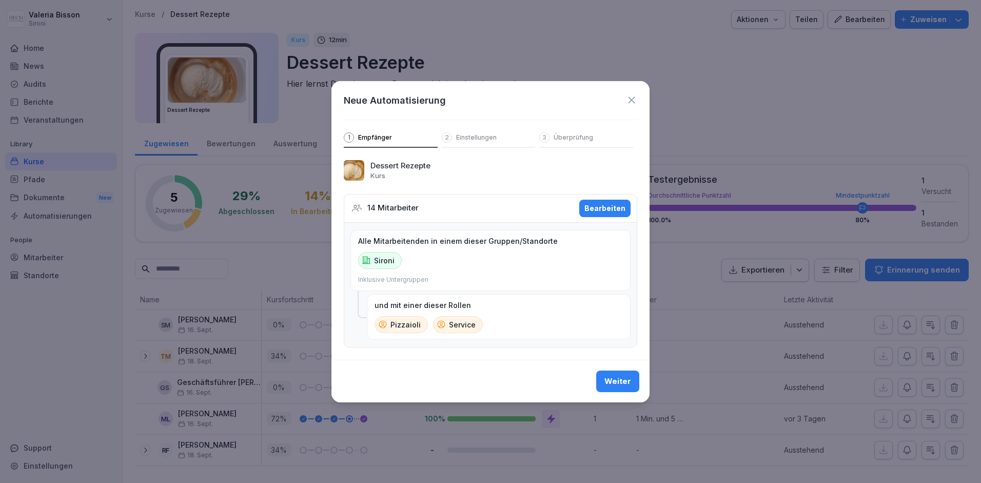
click at [631, 103] on icon at bounding box center [631, 99] width 11 height 11
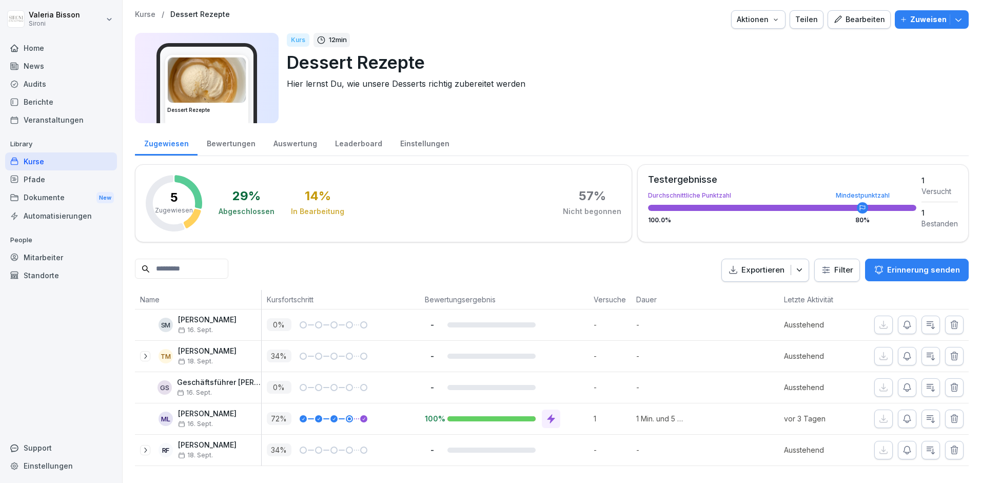
click at [962, 21] on icon "button" at bounding box center [958, 19] width 10 height 10
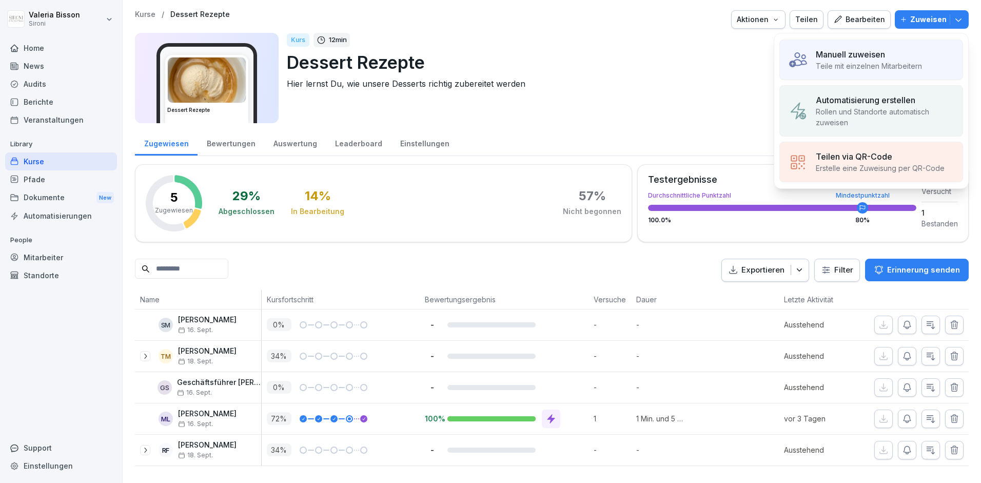
click at [883, 53] on p "Manuell zuweisen" at bounding box center [850, 54] width 69 height 12
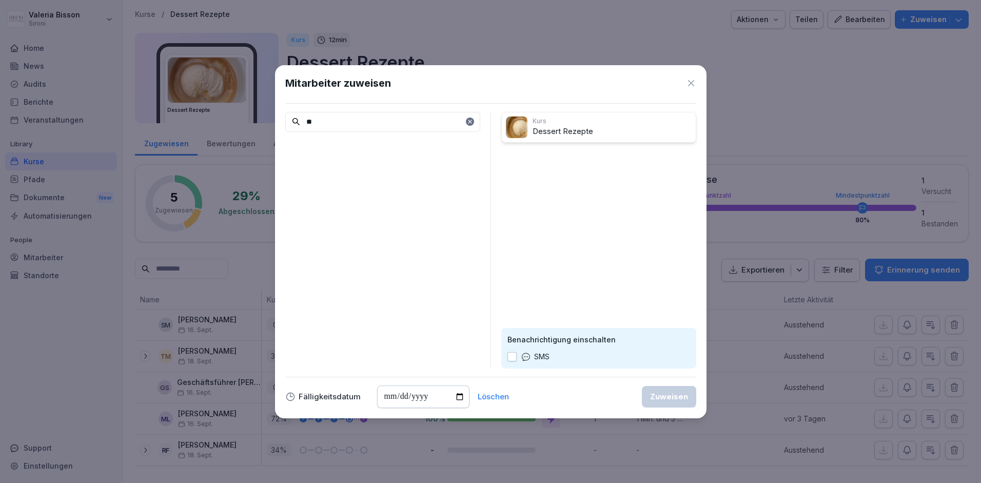
type input "*"
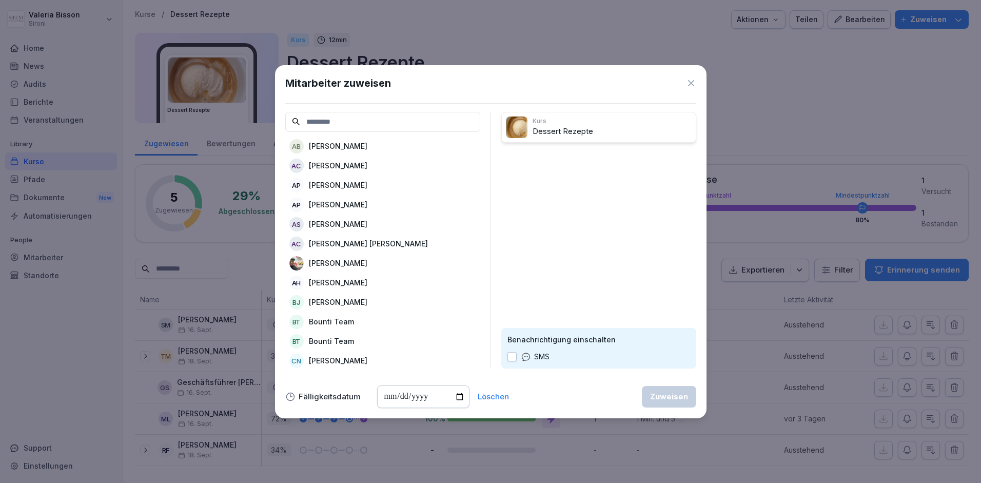
click at [693, 83] on icon at bounding box center [691, 83] width 10 height 10
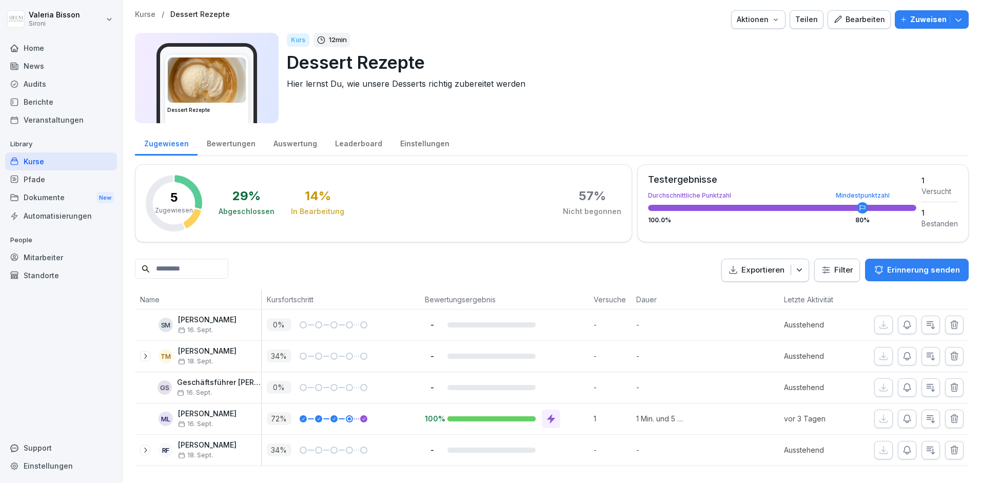
click at [962, 16] on icon "button" at bounding box center [958, 19] width 10 height 10
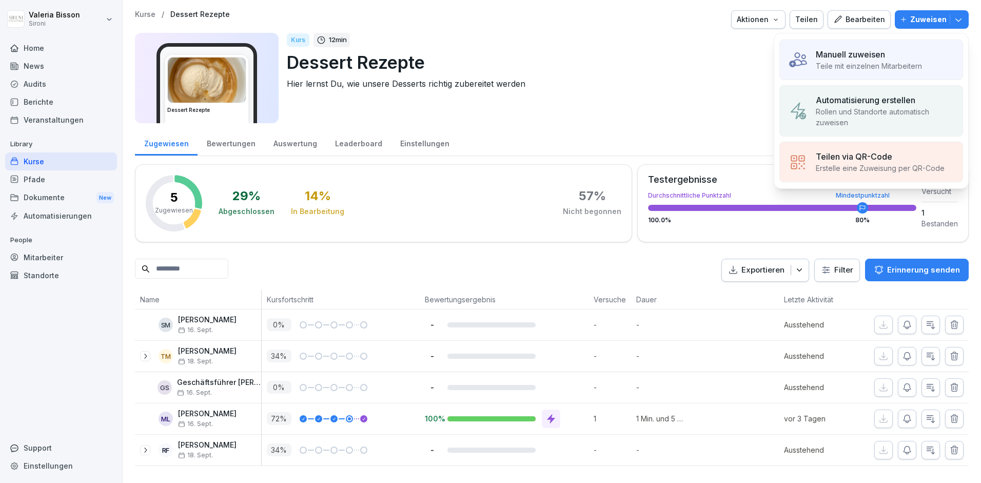
click at [884, 103] on p "Automatisierung erstellen" at bounding box center [866, 100] width 100 height 12
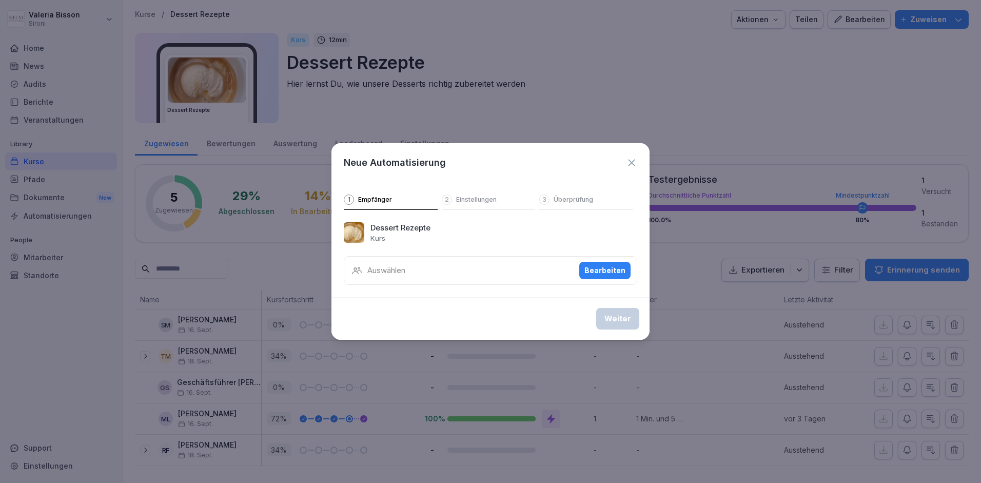
click at [481, 267] on div "Auswählen Bearbeiten" at bounding box center [491, 270] width 294 height 29
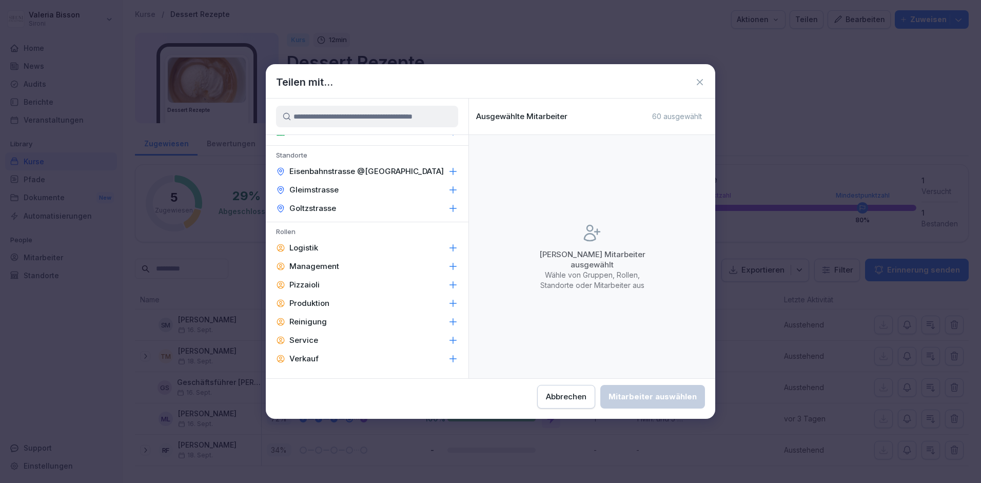
click at [453, 284] on icon at bounding box center [453, 285] width 7 height 7
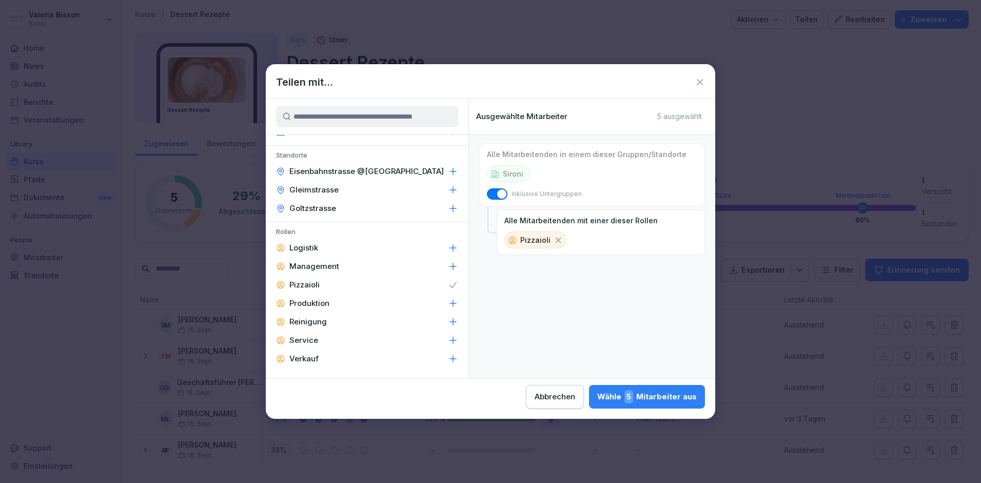
click at [455, 340] on icon at bounding box center [453, 340] width 7 height 7
click at [623, 388] on button "Wähle 14 Mitarbeiter aus" at bounding box center [646, 397] width 120 height 24
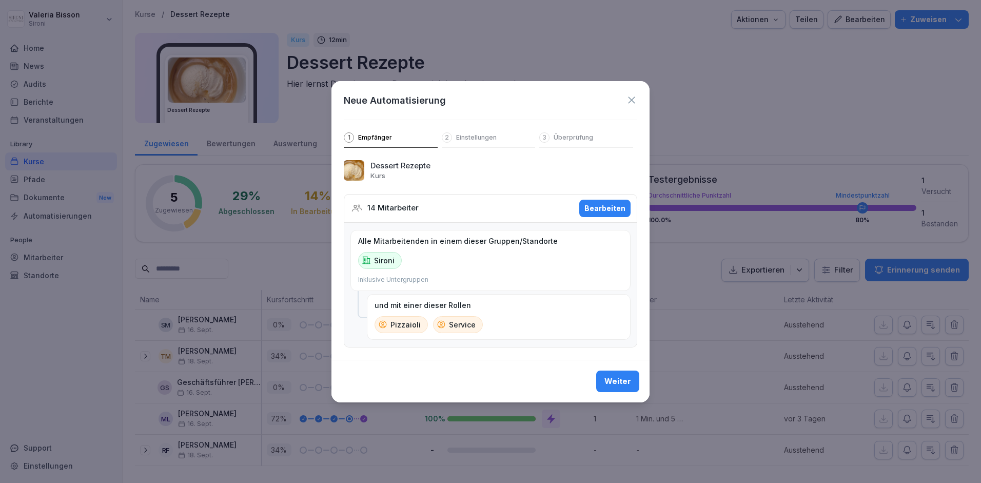
click at [614, 383] on div "Weiter" at bounding box center [617, 381] width 27 height 11
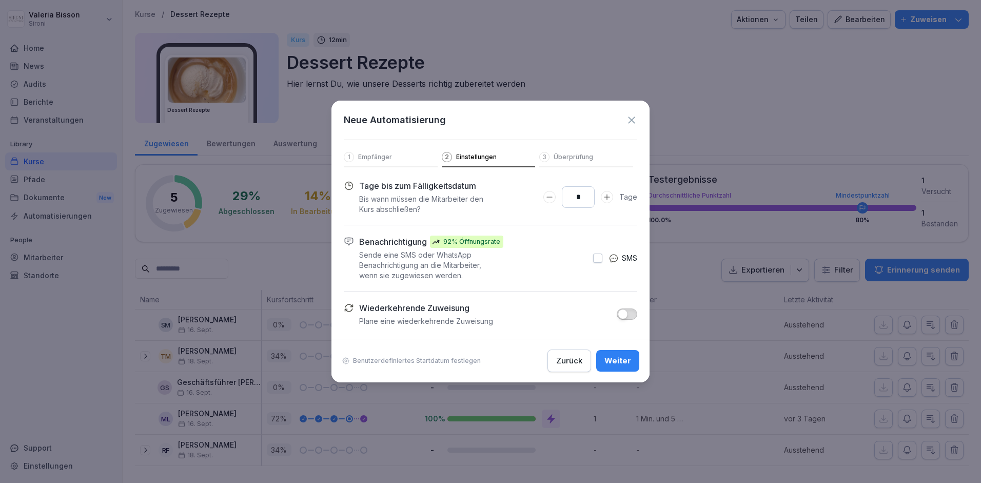
click at [417, 359] on p "Benutzerdefiniertes Startdatum festlegen" at bounding box center [417, 361] width 128 height 8
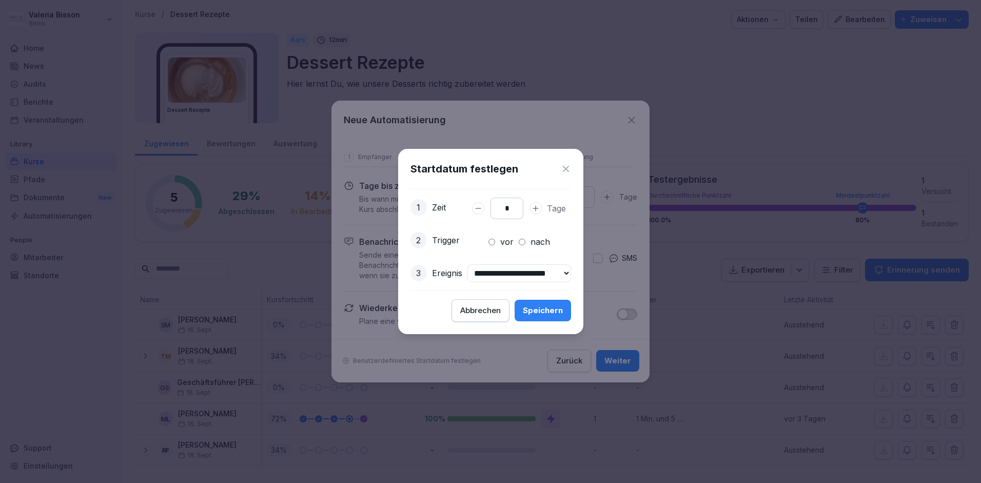
click at [571, 164] on icon at bounding box center [566, 169] width 10 height 10
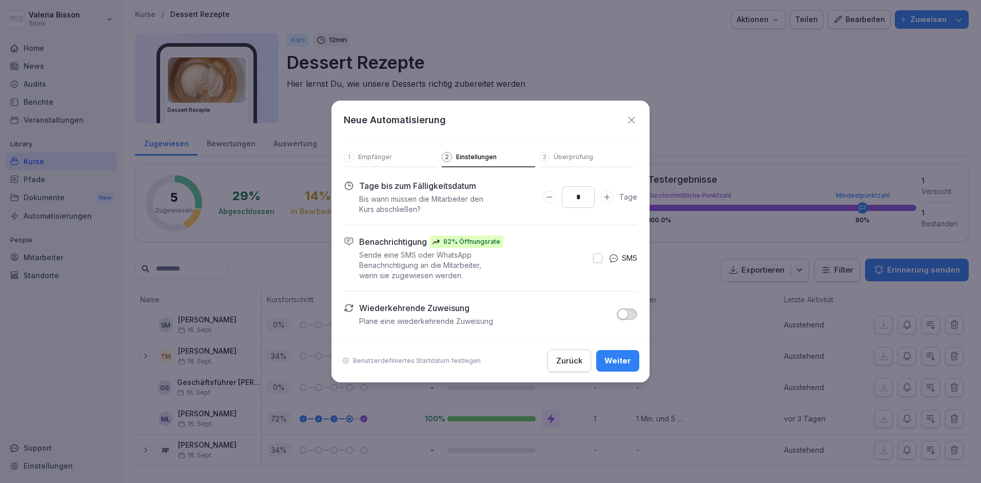
click at [619, 357] on div "Weiter" at bounding box center [617, 360] width 27 height 11
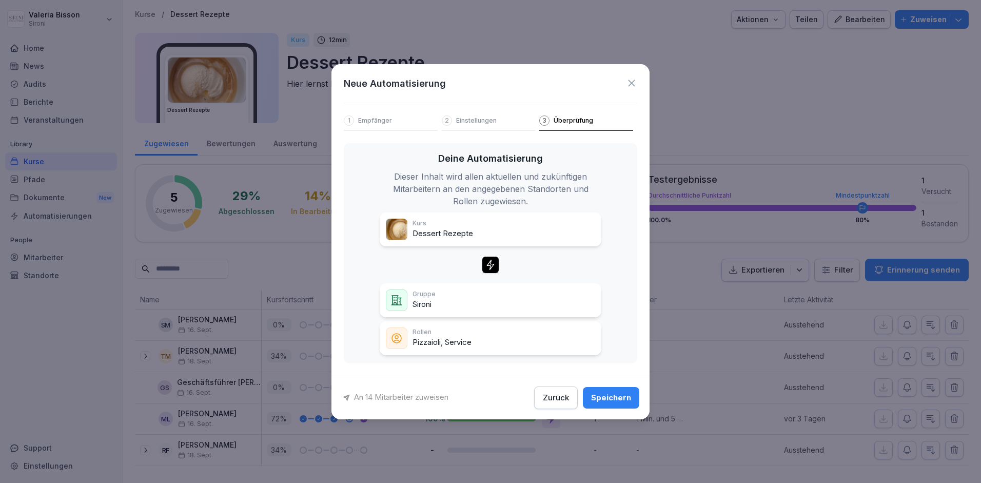
click at [613, 394] on div "Speichern" at bounding box center [611, 397] width 40 height 11
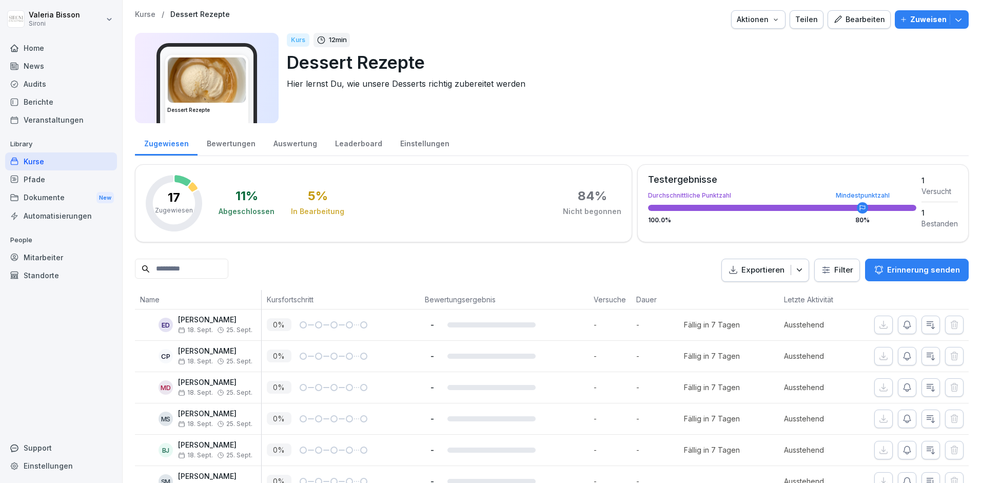
click at [53, 217] on div "Automatisierungen" at bounding box center [61, 216] width 112 height 18
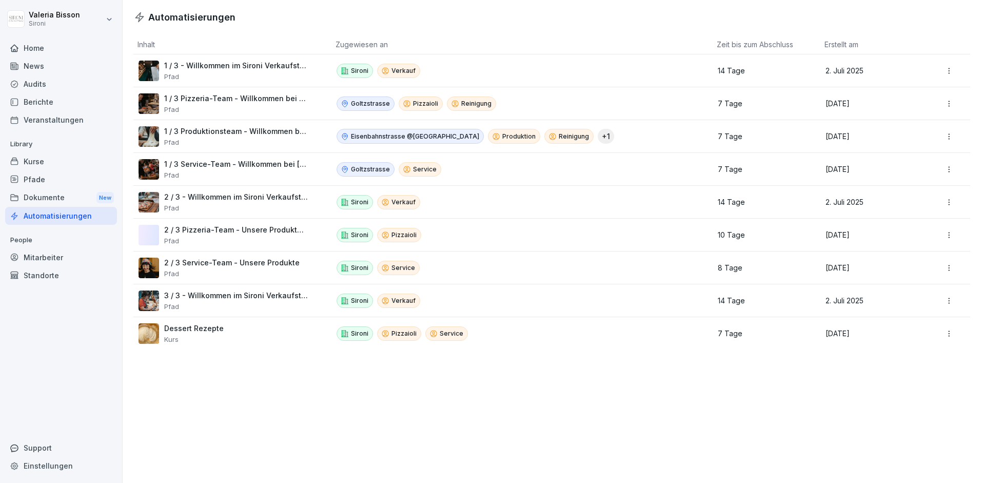
click at [212, 103] on div "1 / 3 Pizzeria-Team - Willkommen bei Sironi Pfad" at bounding box center [236, 103] width 144 height 19
click at [199, 100] on p "1 / 3 Pizzeria-Team - Willkommen bei Sironi" at bounding box center [236, 98] width 144 height 9
click at [949, 331] on html "Valeria Bisson Sironi Home News Audits Berichte Veranstaltungen Library Kurse P…" at bounding box center [490, 241] width 981 height 483
click at [697, 433] on html "Valeria Bisson Sironi Home News Audits Berichte Veranstaltungen Library Kurse P…" at bounding box center [490, 241] width 981 height 483
click at [40, 164] on div "Kurse" at bounding box center [61, 161] width 112 height 18
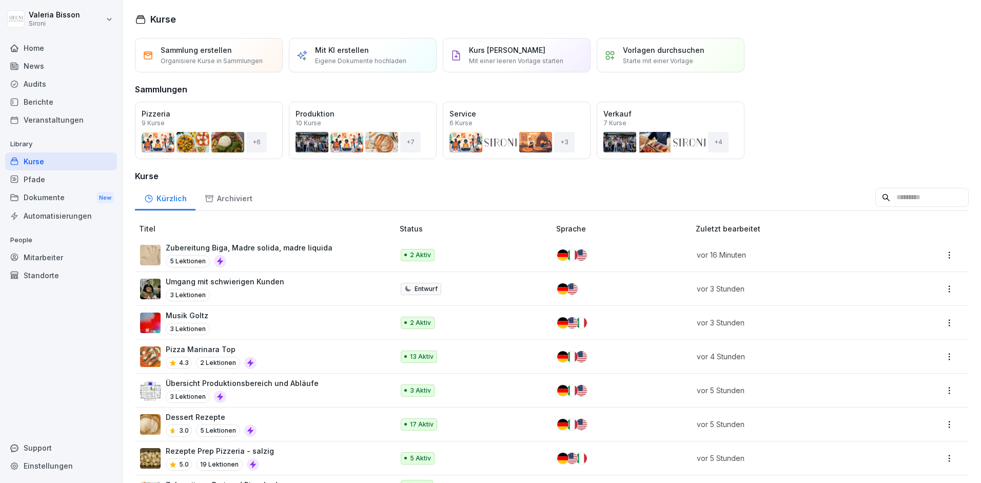
click at [892, 191] on input at bounding box center [921, 197] width 93 height 19
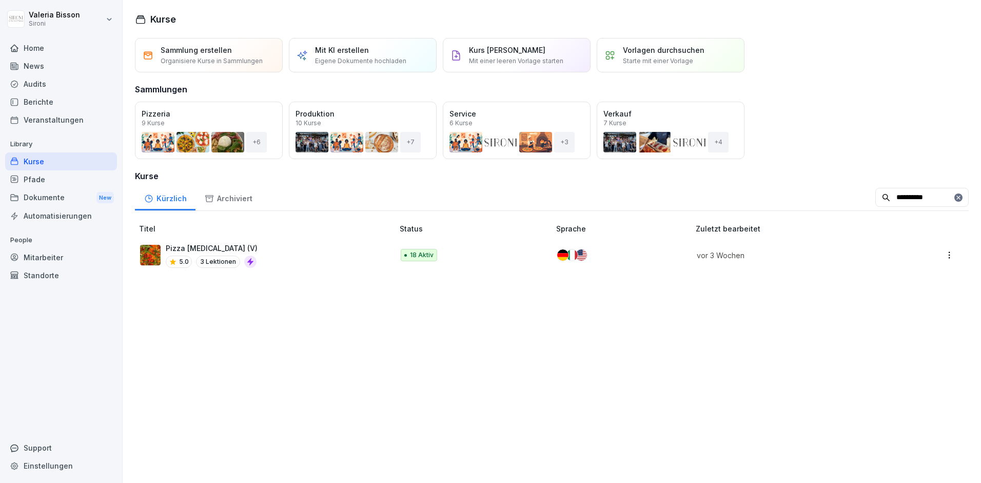
type input "**********"
click at [298, 263] on div "Pizza Allegra (V) 5.0 3 Lektionen" at bounding box center [261, 255] width 243 height 25
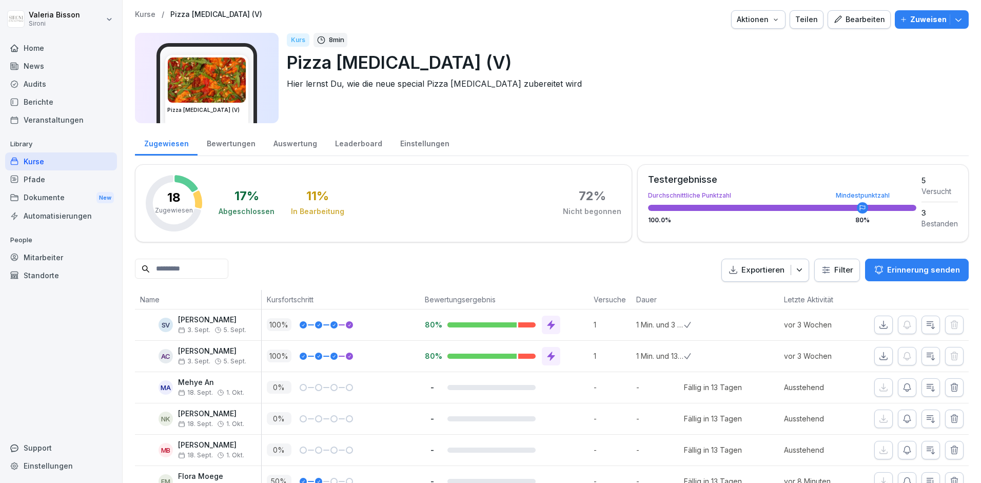
click at [959, 23] on icon "button" at bounding box center [958, 19] width 10 height 10
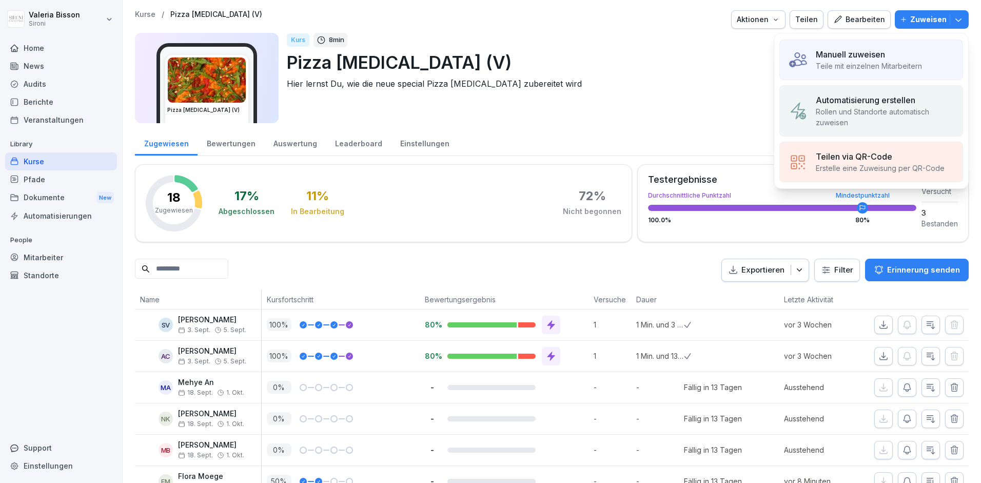
click at [898, 104] on p "Automatisierung erstellen" at bounding box center [866, 100] width 100 height 12
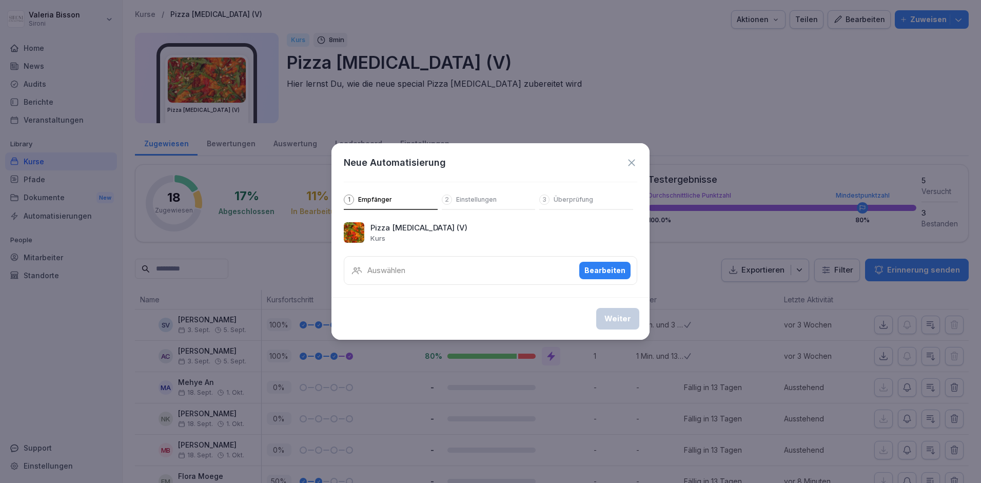
click at [413, 267] on div "Auswählen Bearbeiten" at bounding box center [491, 270] width 294 height 29
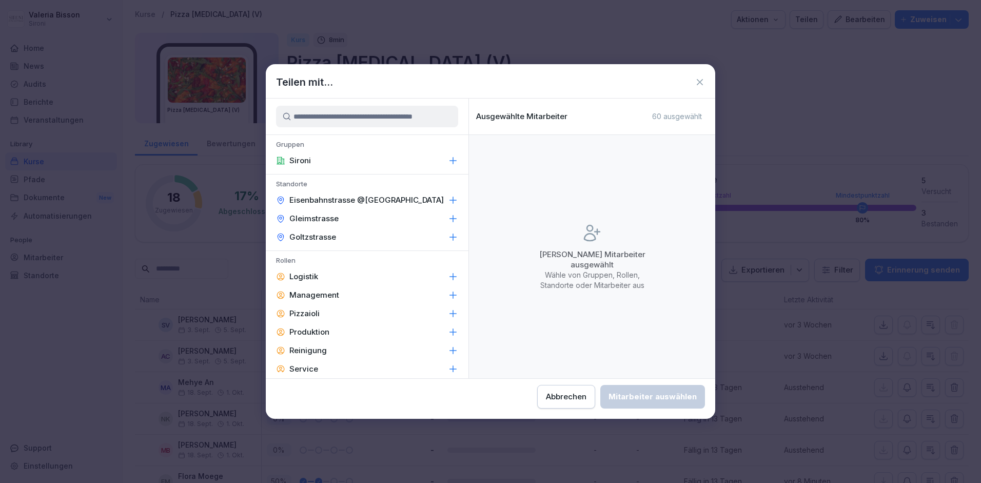
click at [454, 235] on icon at bounding box center [453, 237] width 10 height 10
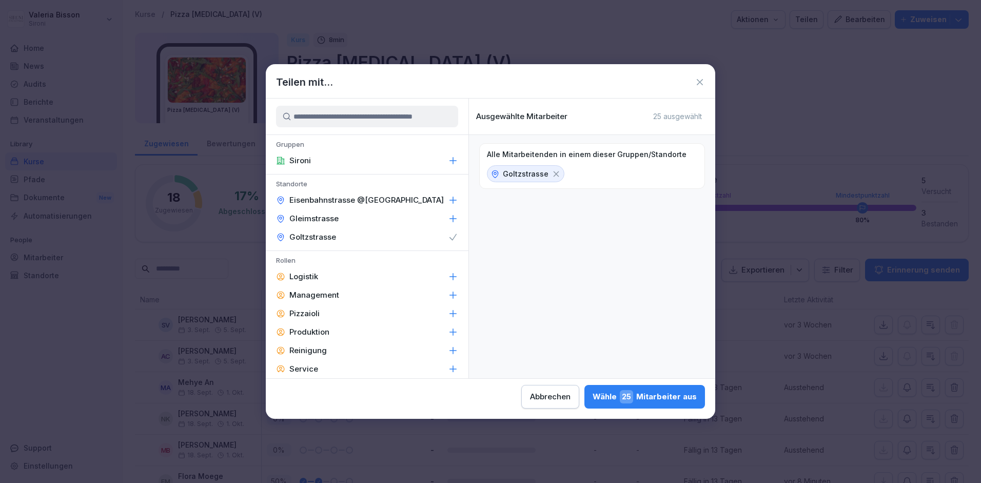
click at [455, 197] on icon at bounding box center [453, 200] width 10 height 10
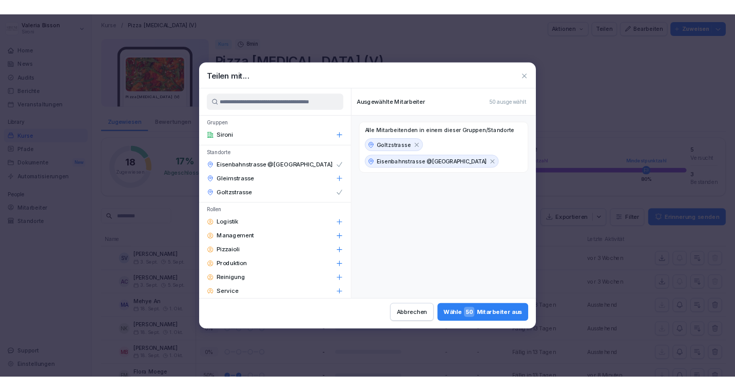
scroll to position [29, 0]
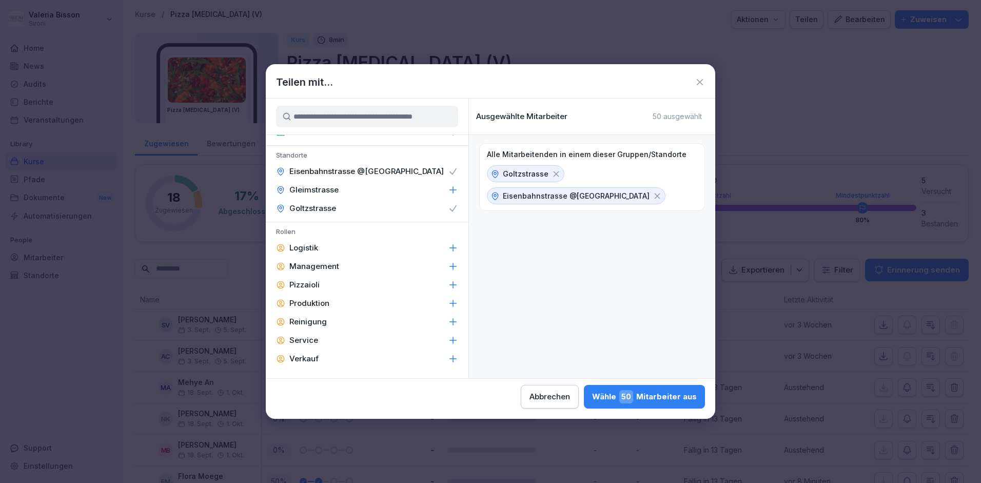
click at [453, 358] on icon at bounding box center [453, 359] width 7 height 7
click at [556, 245] on icon at bounding box center [557, 245] width 6 height 6
click at [655, 196] on icon at bounding box center [658, 196] width 6 height 6
click at [455, 171] on icon at bounding box center [453, 171] width 10 height 10
click at [455, 361] on icon at bounding box center [453, 359] width 10 height 10
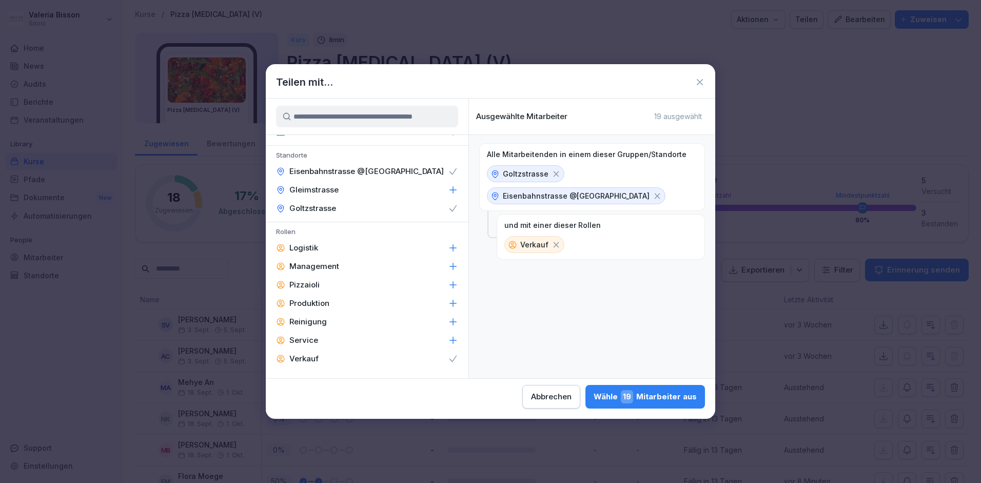
click at [454, 190] on icon at bounding box center [453, 190] width 10 height 10
click at [556, 214] on icon at bounding box center [557, 217] width 9 height 9
click at [556, 179] on div "Goltzstrasse" at bounding box center [525, 173] width 77 height 17
click at [556, 178] on icon at bounding box center [556, 173] width 9 height 9
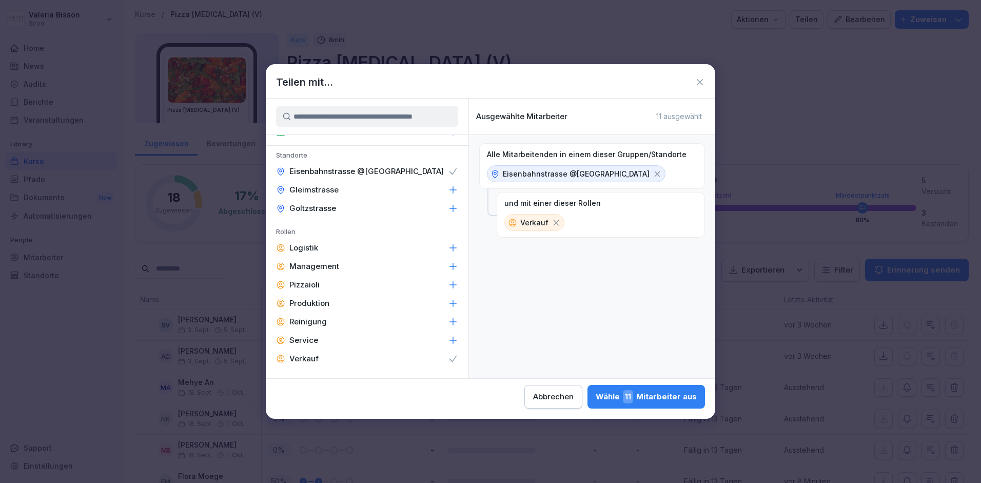
click at [655, 171] on icon at bounding box center [658, 174] width 6 height 6
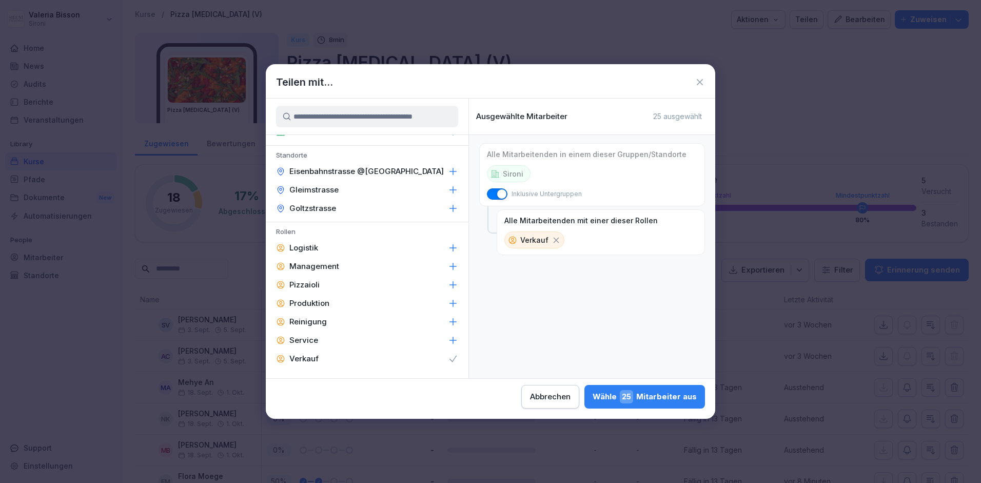
click at [556, 241] on icon at bounding box center [557, 240] width 6 height 6
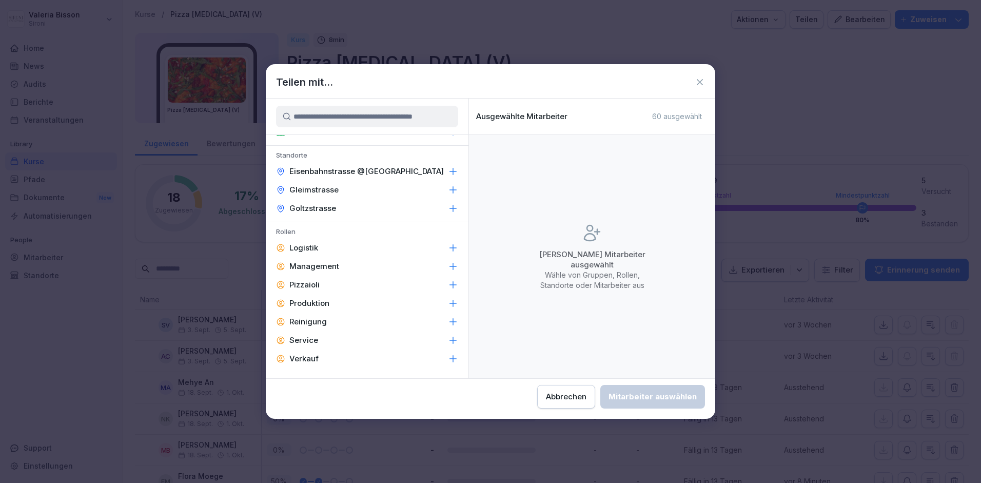
click at [699, 79] on icon at bounding box center [700, 82] width 10 height 10
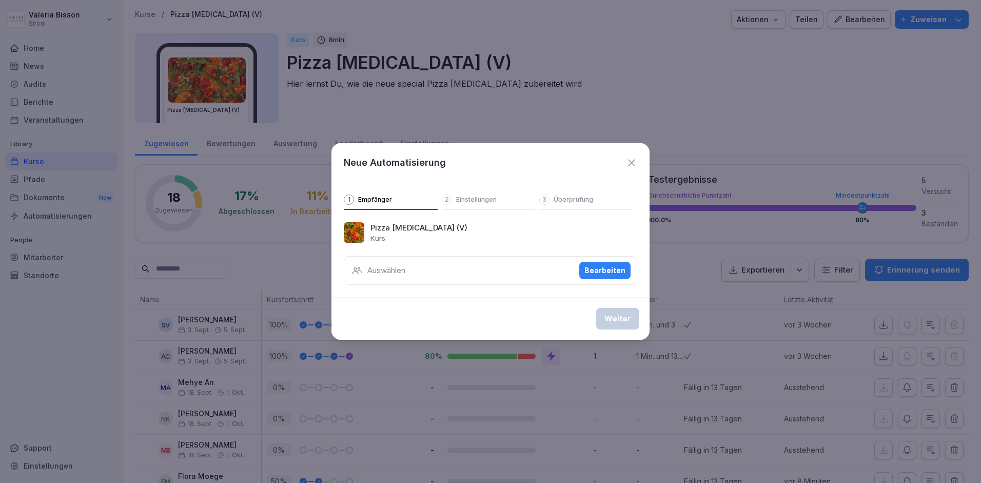
click at [629, 158] on icon at bounding box center [631, 162] width 11 height 11
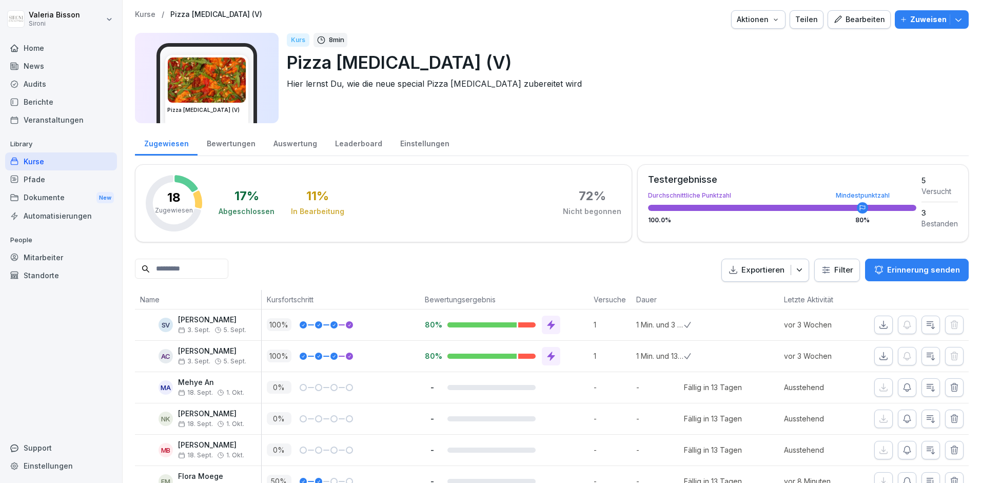
click at [588, 89] on p "Hier lernst Du, wie die neue special Pizza [MEDICAL_DATA] zubereitet wird" at bounding box center [624, 83] width 674 height 12
